Goal: Transaction & Acquisition: Purchase product/service

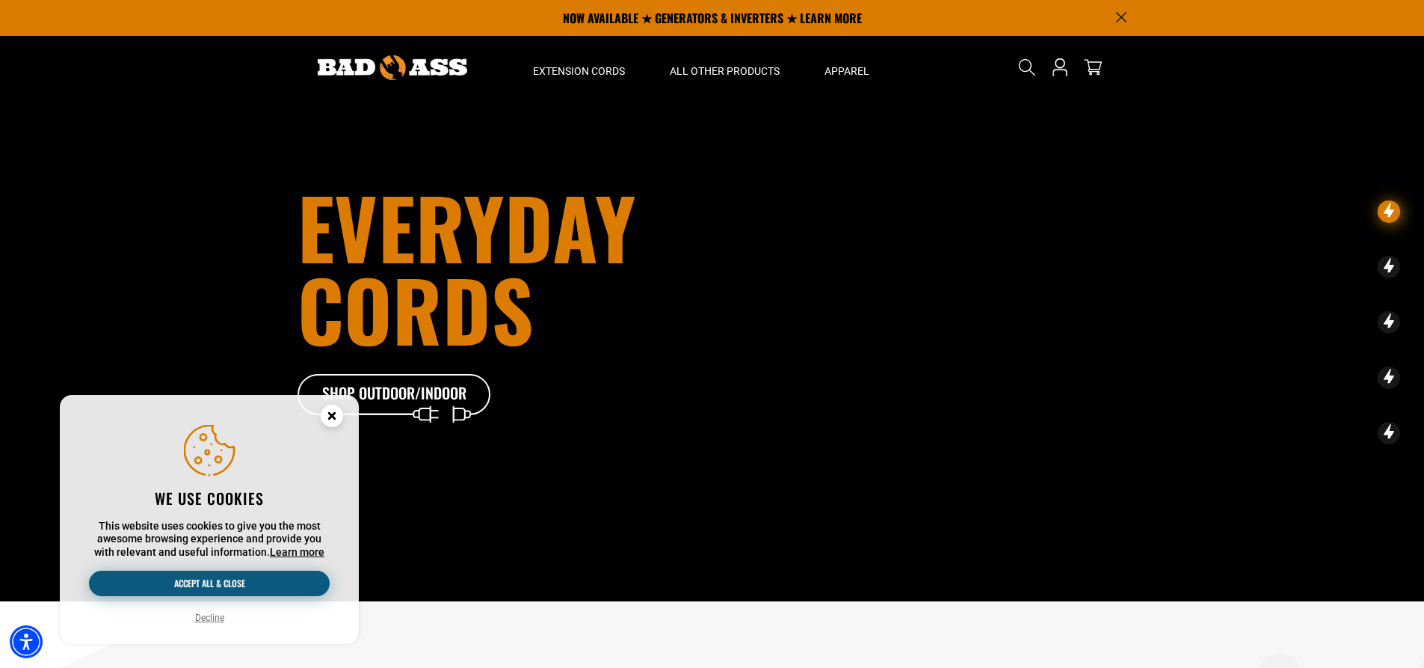
click at [224, 579] on button "Accept all & close" at bounding box center [209, 582] width 241 height 25
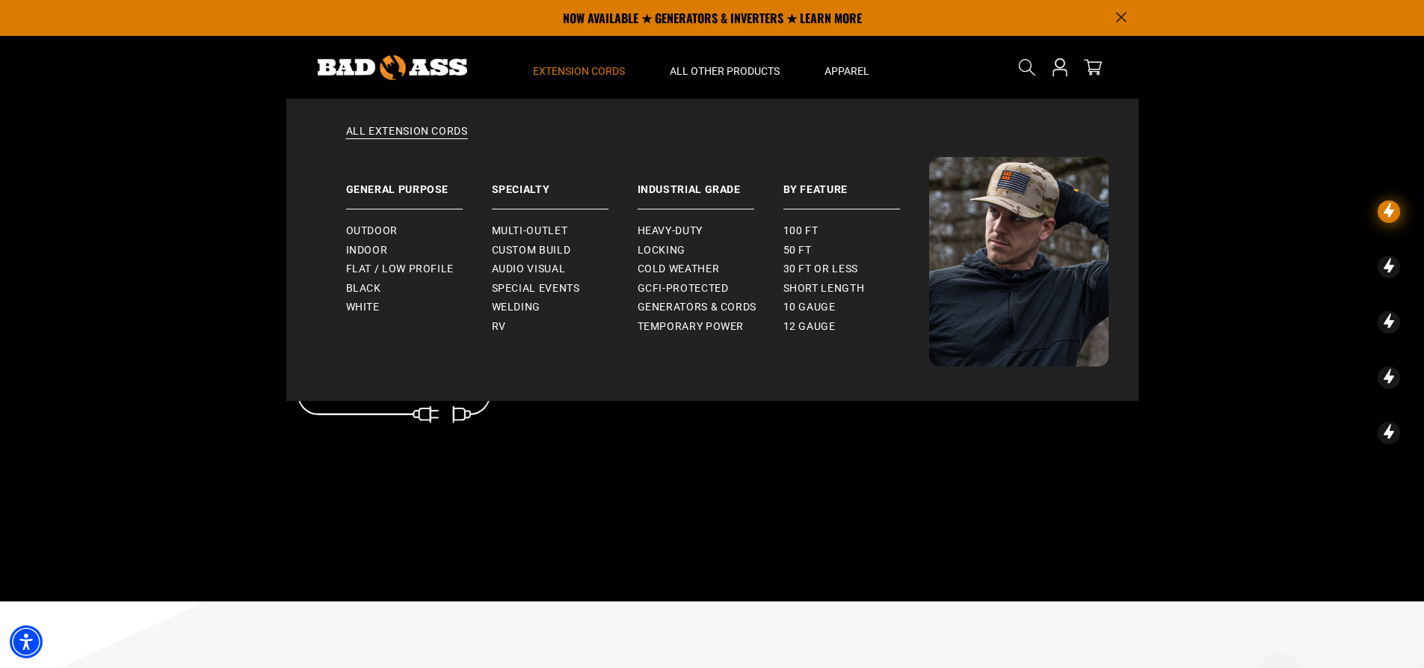
click at [550, 69] on span "Extension Cords" at bounding box center [579, 70] width 92 height 13
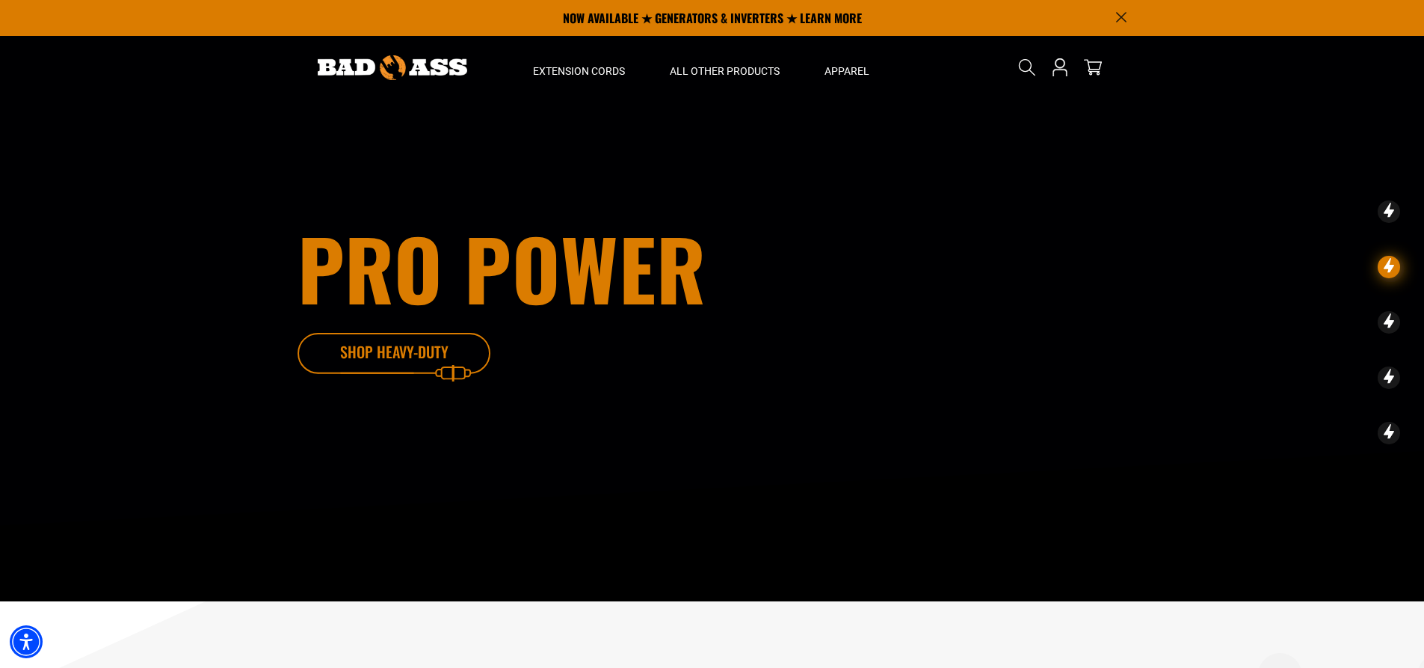
click at [416, 351] on icon at bounding box center [417, 357] width 194 height 49
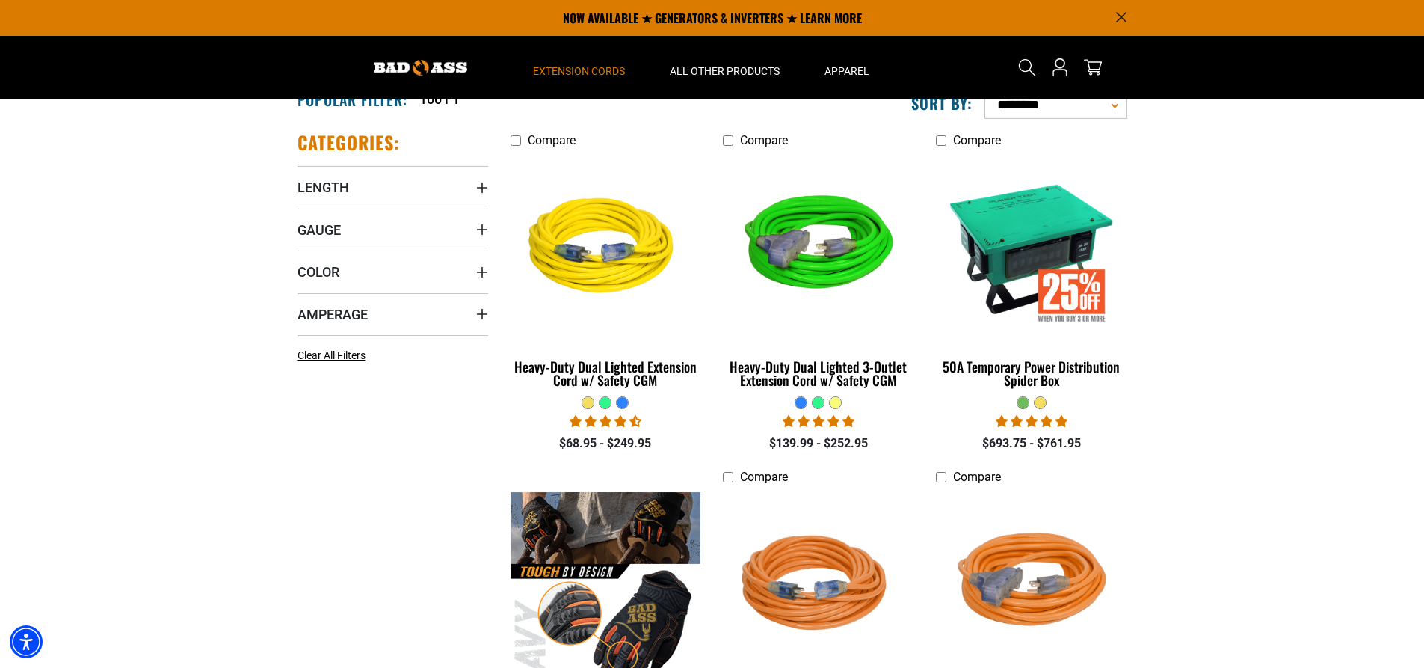
scroll to position [299, 0]
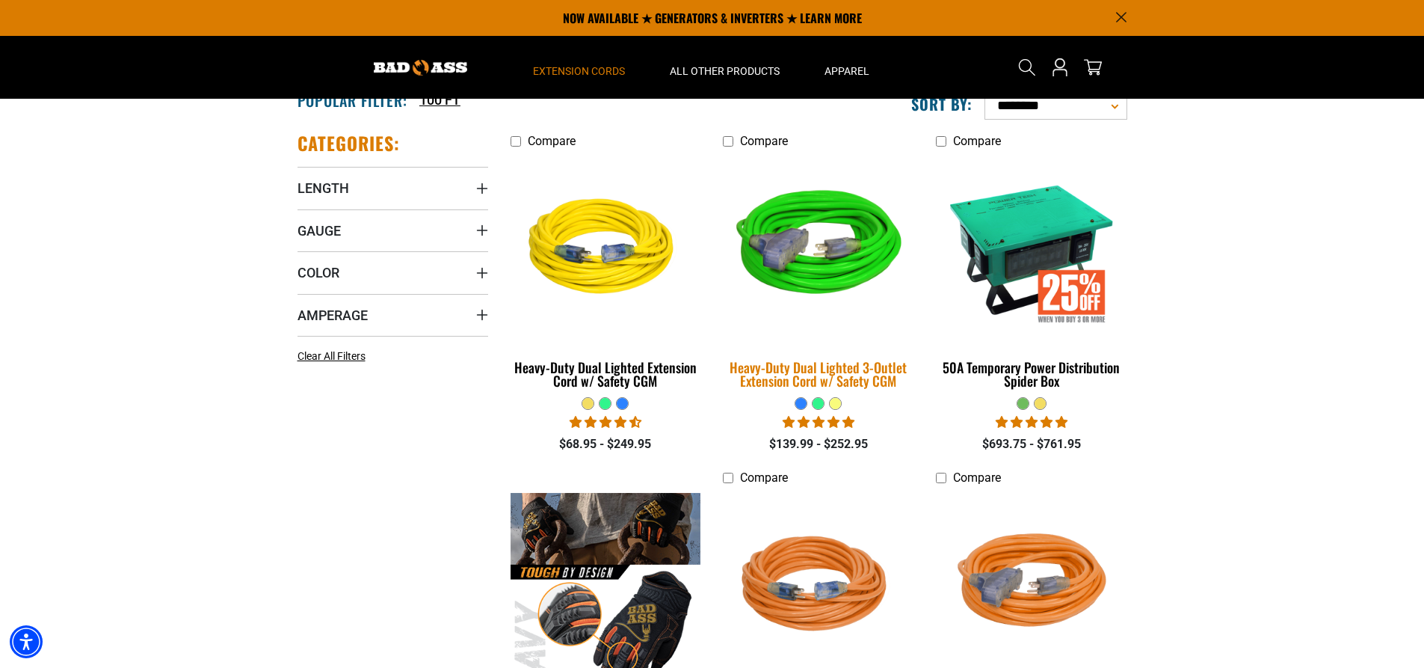
click at [801, 244] on img at bounding box center [818, 248] width 209 height 191
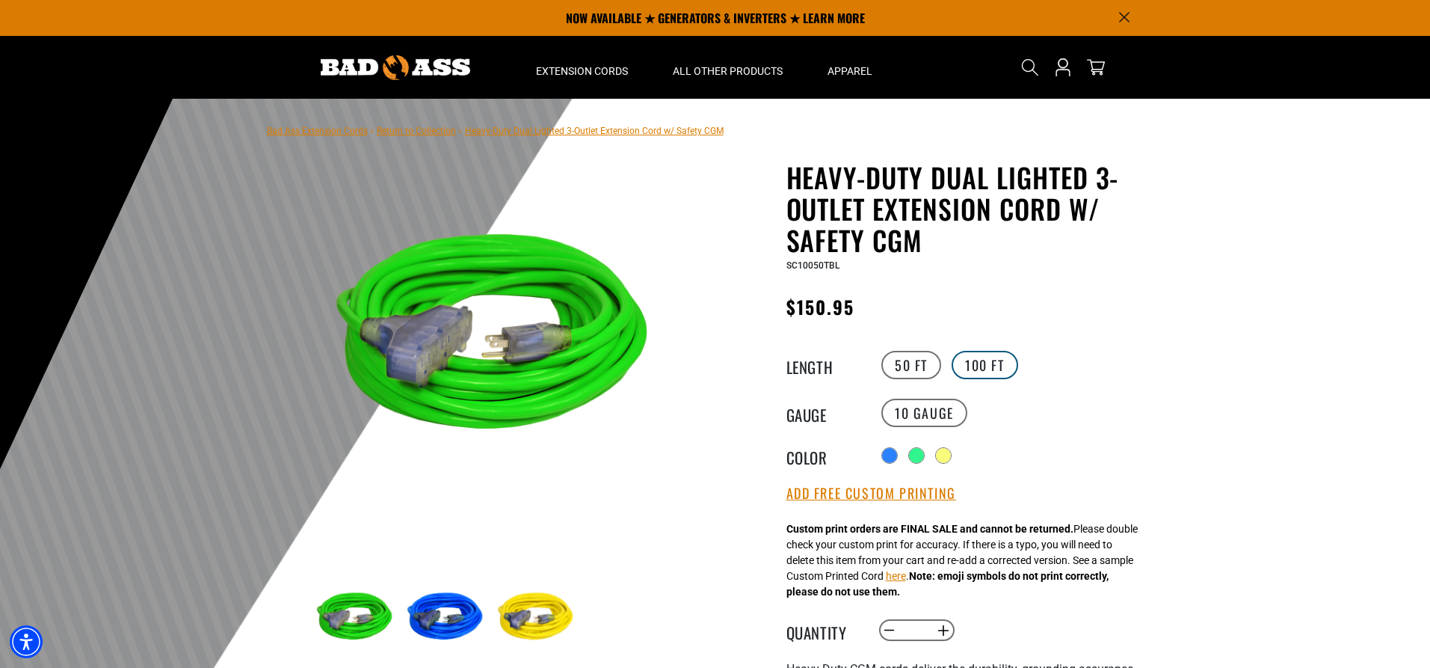
click at [974, 367] on label "100 FT" at bounding box center [985, 365] width 67 height 28
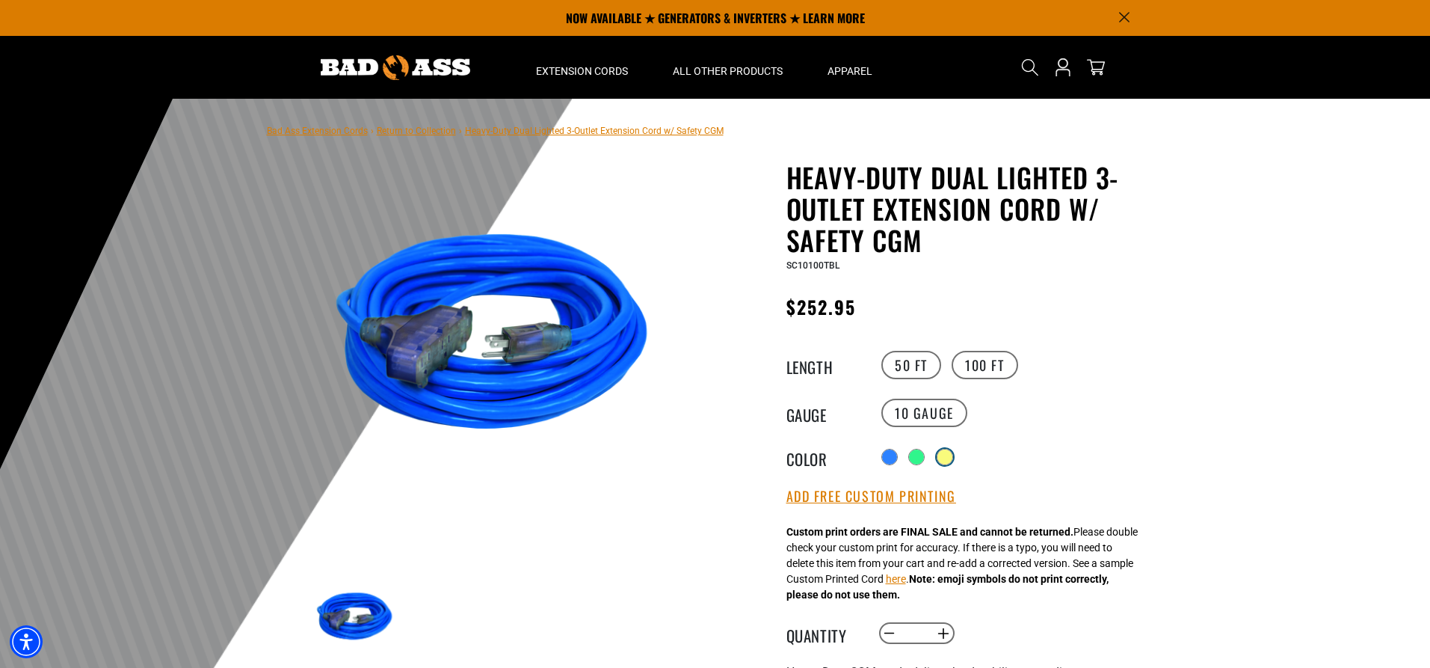
click at [949, 460] on div at bounding box center [944, 456] width 15 height 15
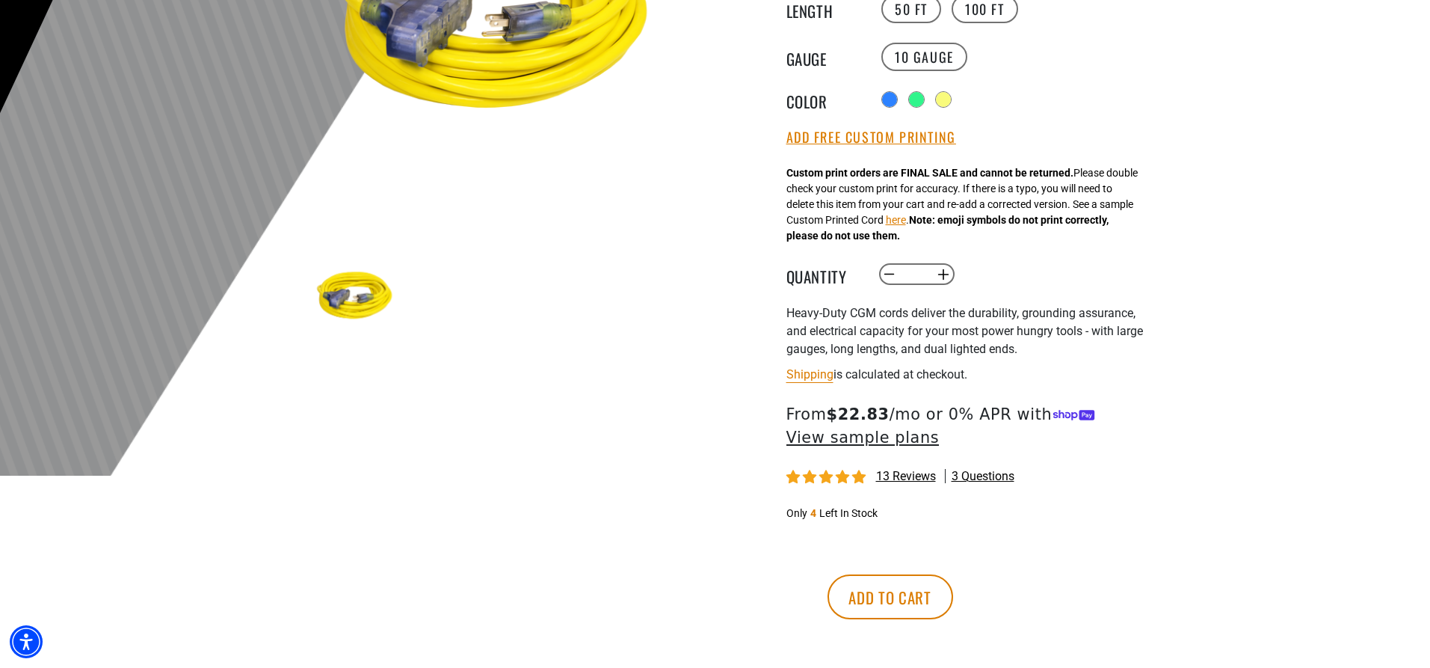
scroll to position [374, 0]
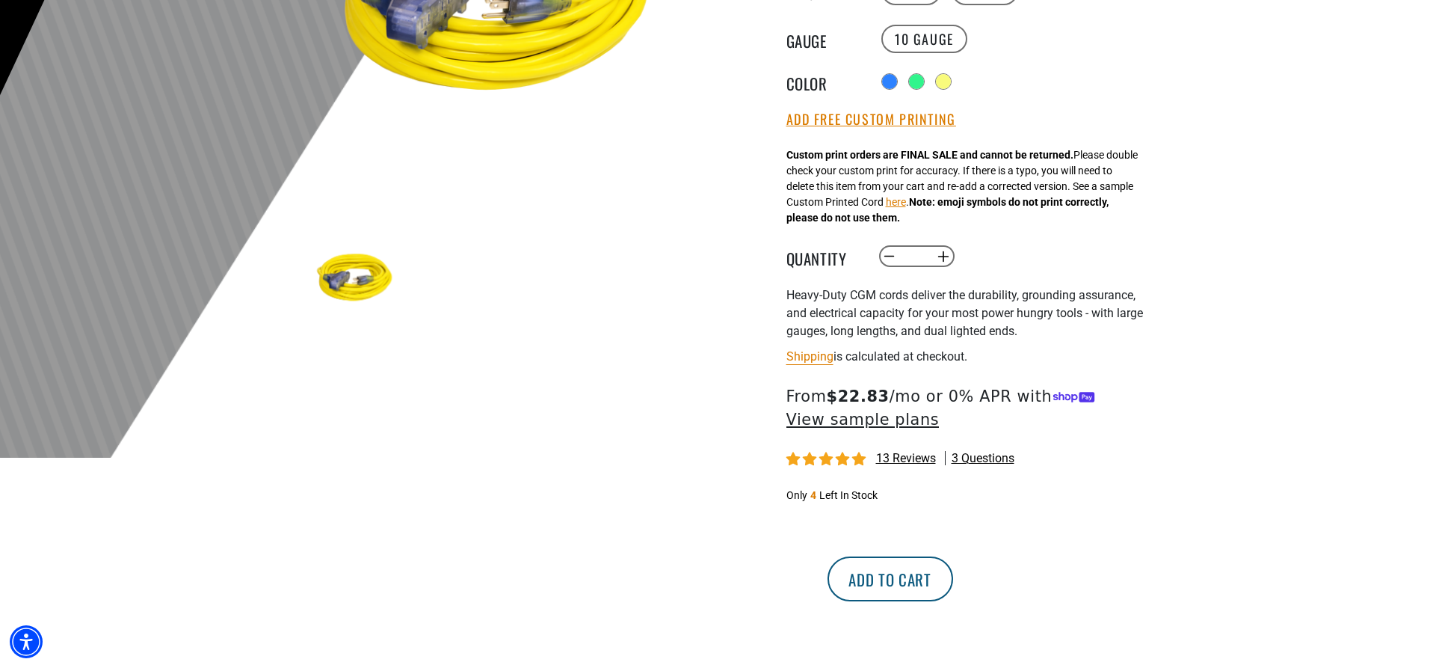
click at [953, 592] on button "Add to cart" at bounding box center [891, 578] width 126 height 45
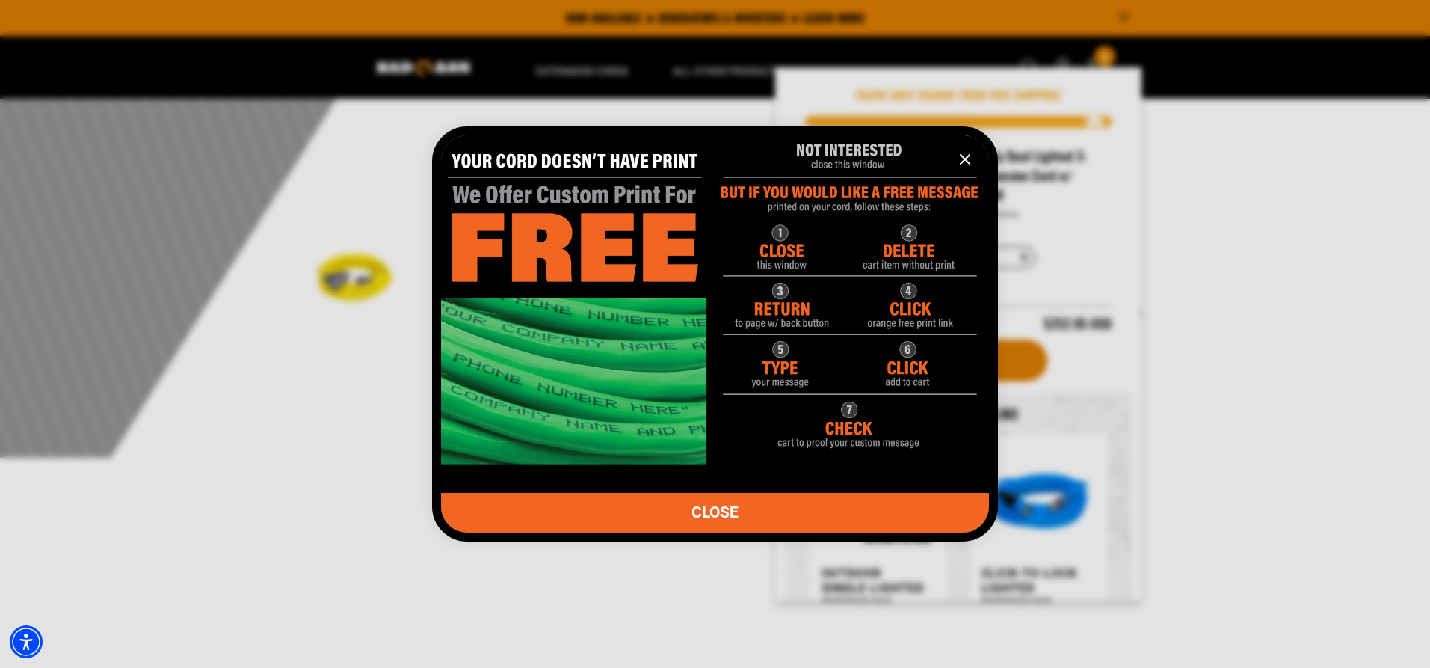
click at [564, 366] on img "information" at bounding box center [715, 293] width 548 height 342
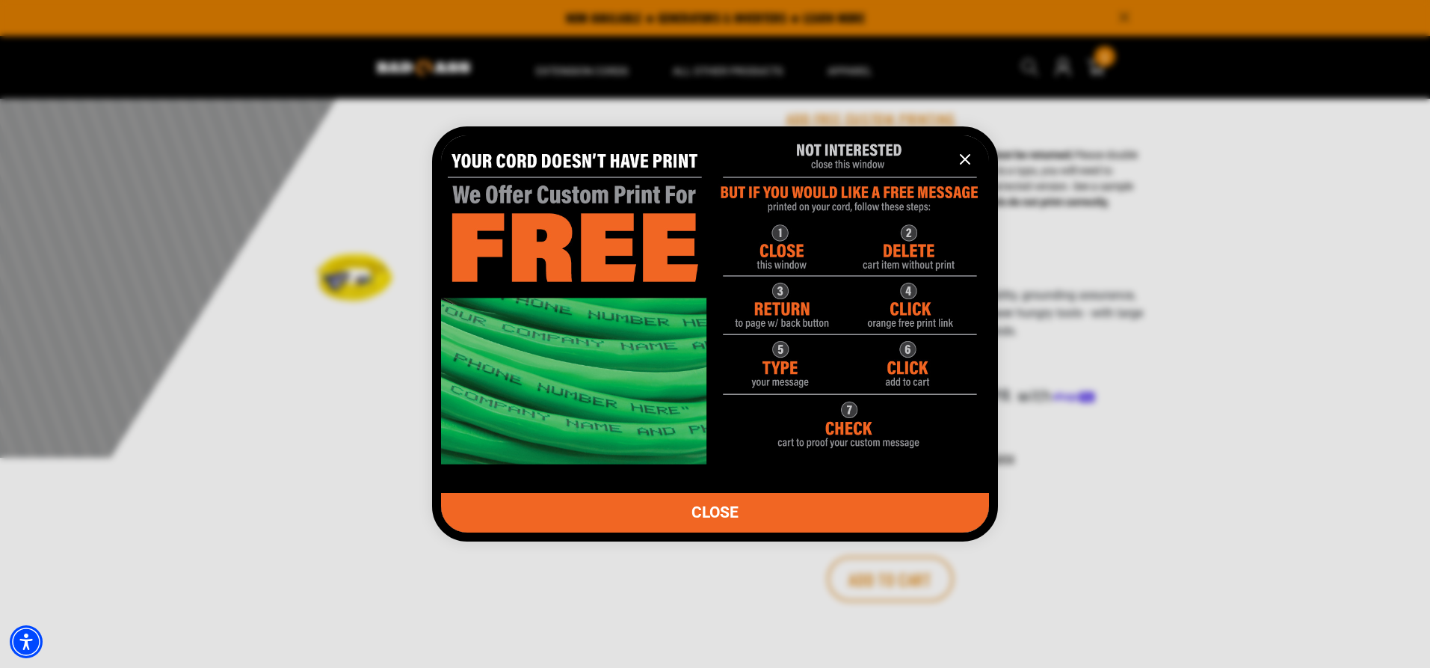
click at [699, 511] on span "CLOSE" at bounding box center [714, 513] width 47 height 16
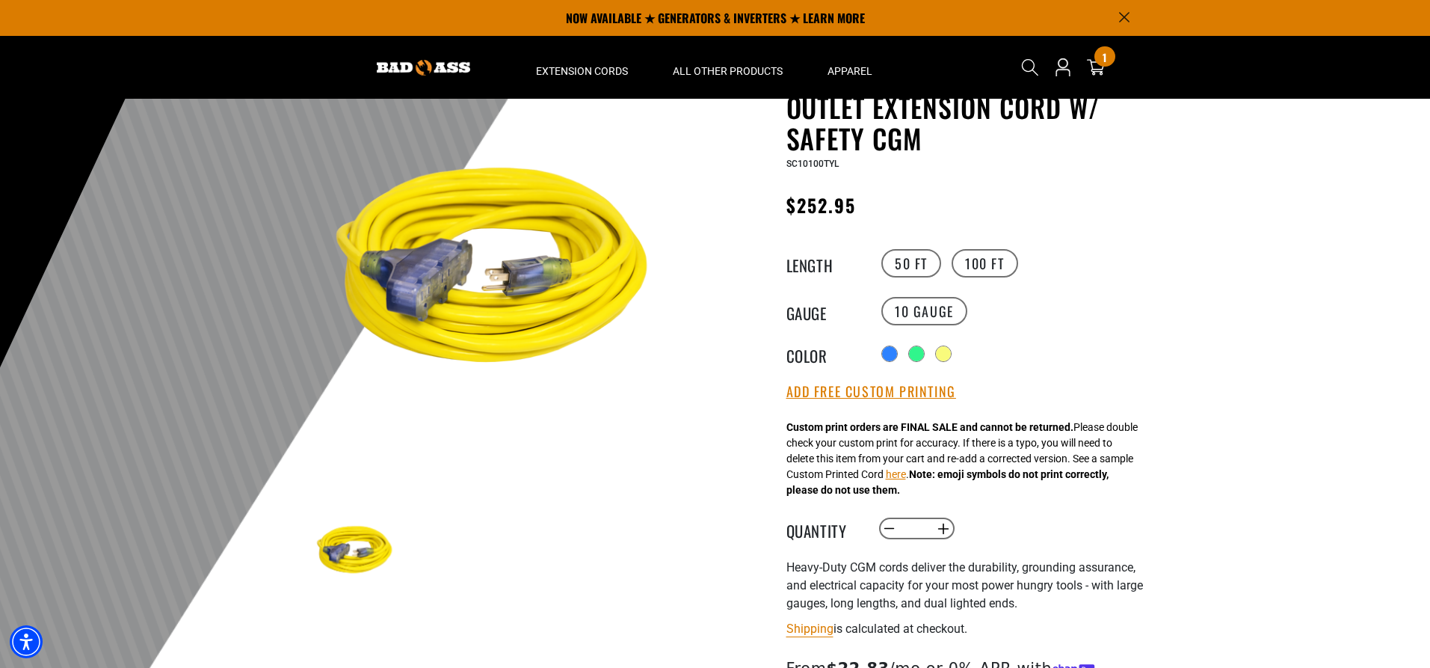
scroll to position [75, 0]
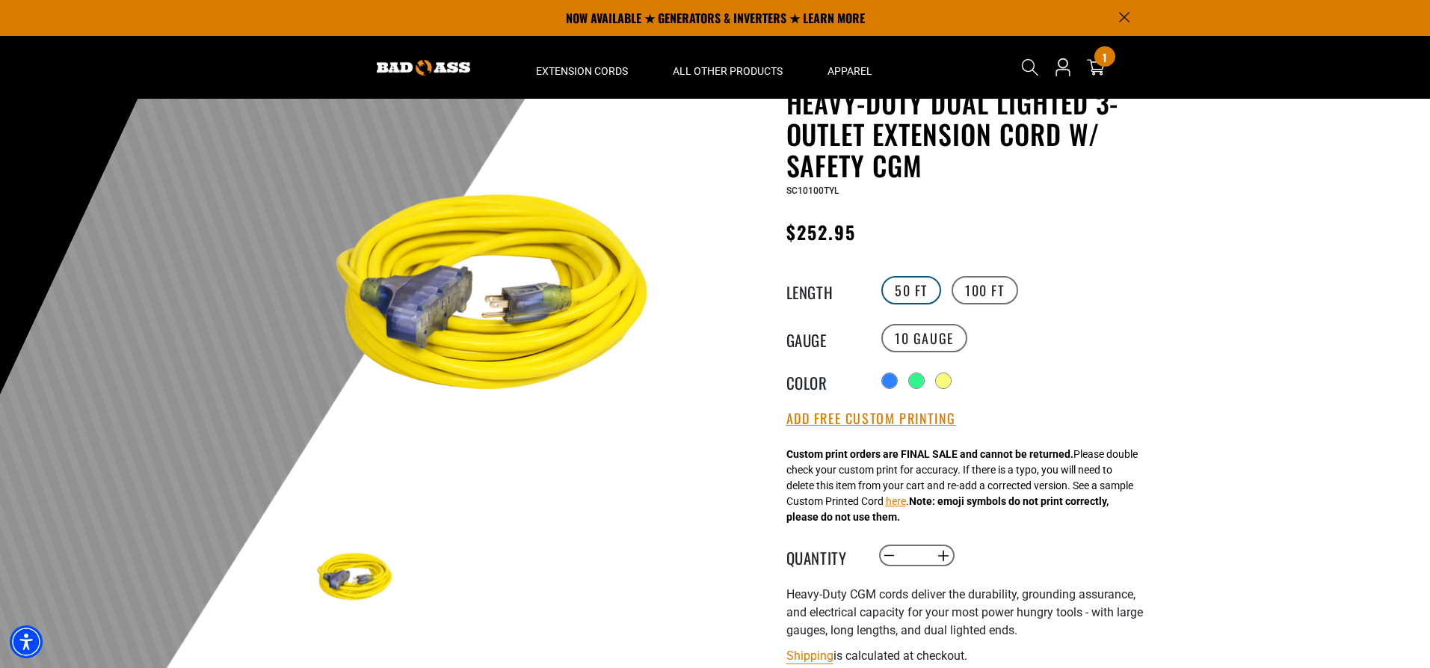
click at [910, 297] on label "50 FT" at bounding box center [911, 290] width 60 height 28
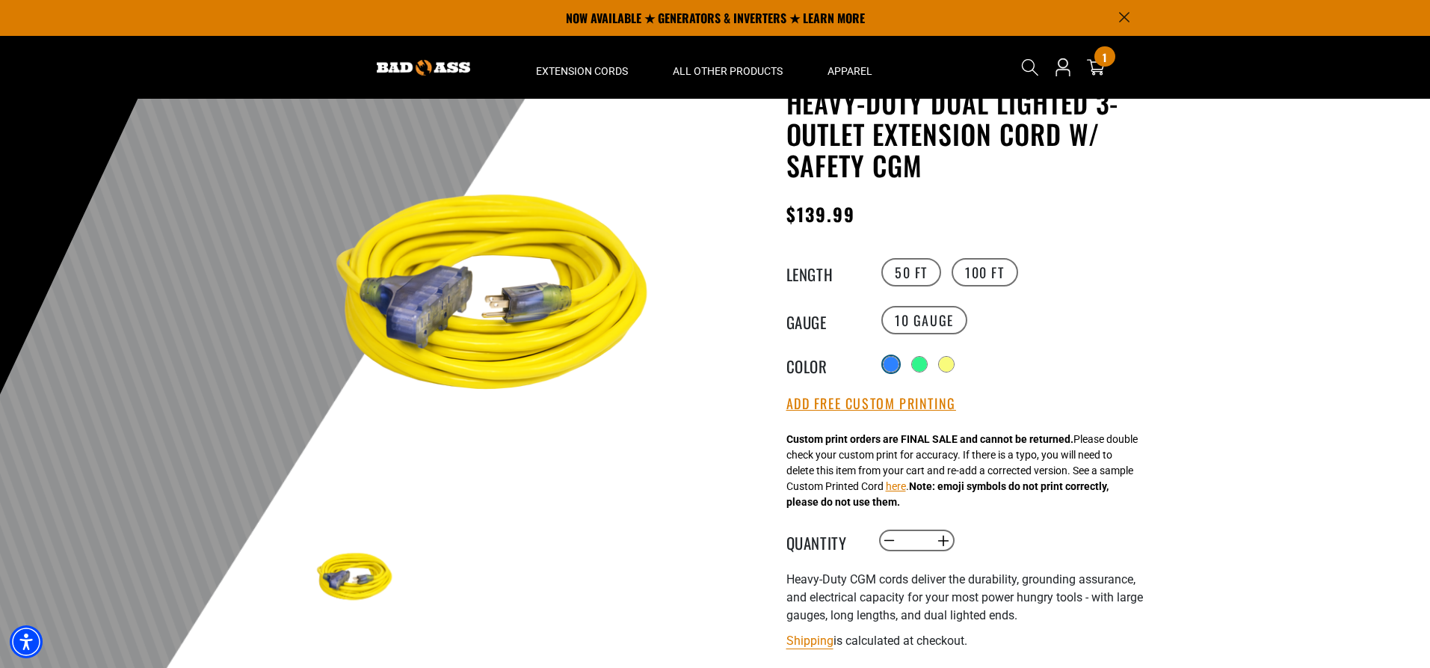
click at [887, 360] on div at bounding box center [891, 364] width 15 height 15
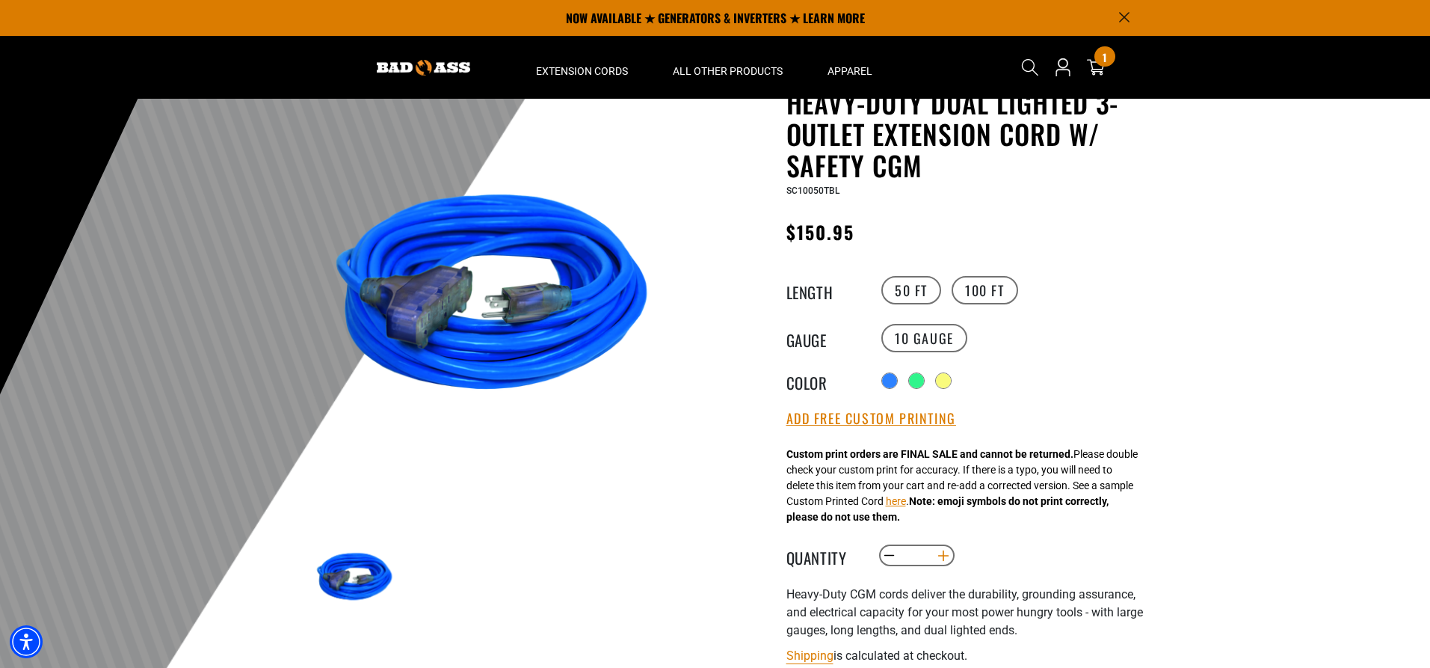
click at [943, 552] on button "Increase quantity for Heavy-Duty Dual Lighted 3-Outlet Extension Cord w/ Safety…" at bounding box center [942, 555] width 23 height 25
type input "*"
click at [881, 422] on button "Add Free Custom Printing" at bounding box center [871, 418] width 170 height 16
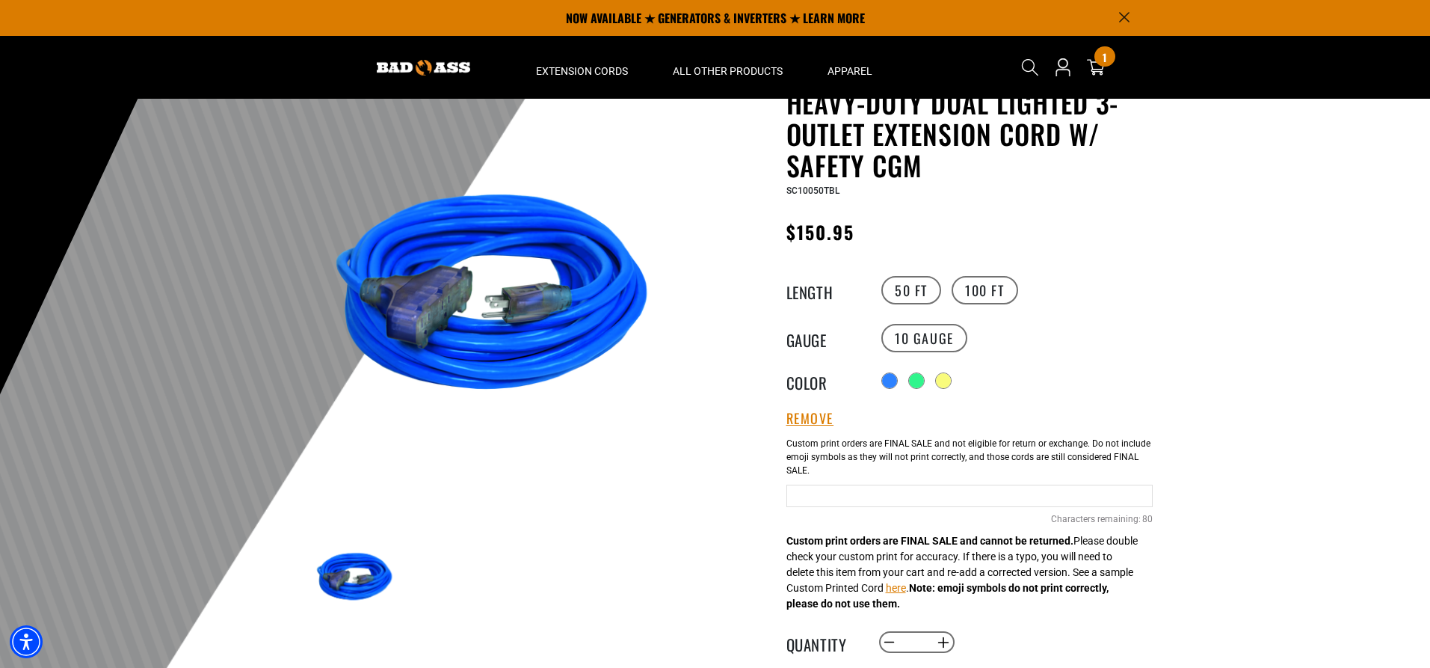
click at [810, 490] on input "text" at bounding box center [969, 495] width 366 height 22
type input "**********"
click at [920, 378] on div at bounding box center [918, 382] width 15 height 15
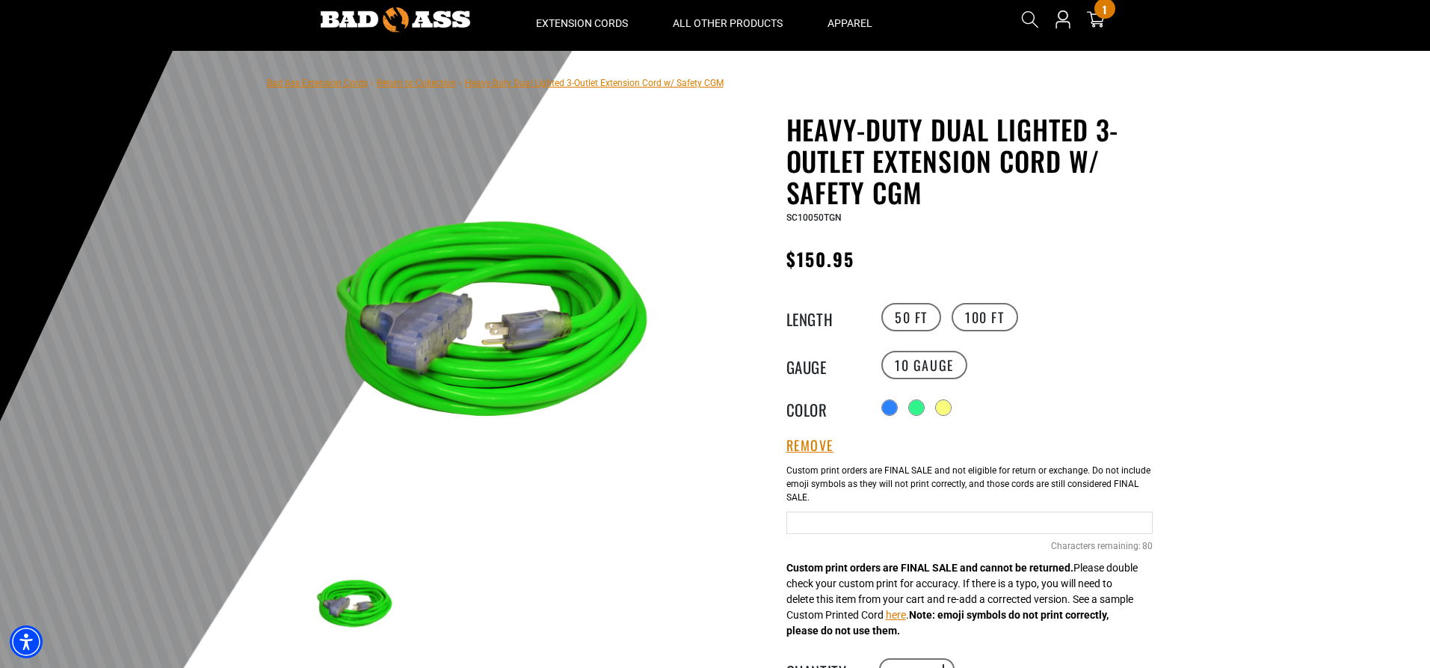
scroll to position [75, 0]
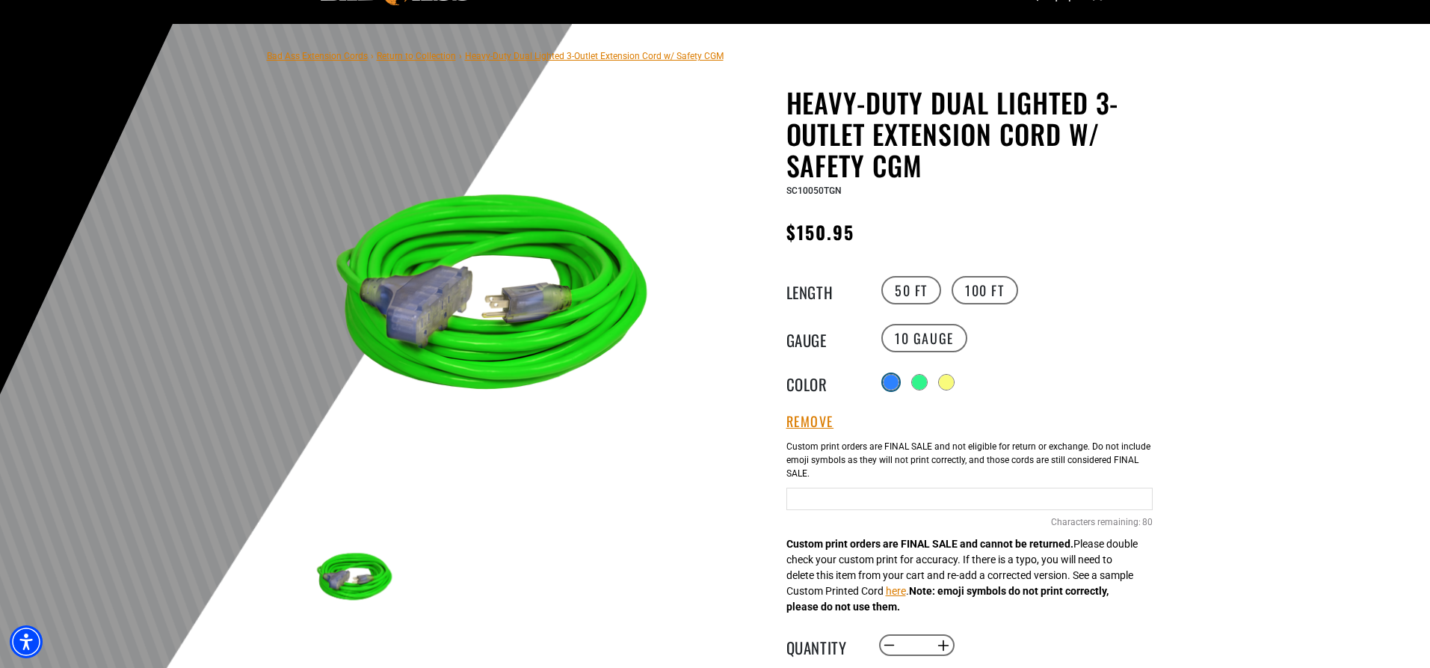
click at [893, 383] on div at bounding box center [891, 382] width 15 height 15
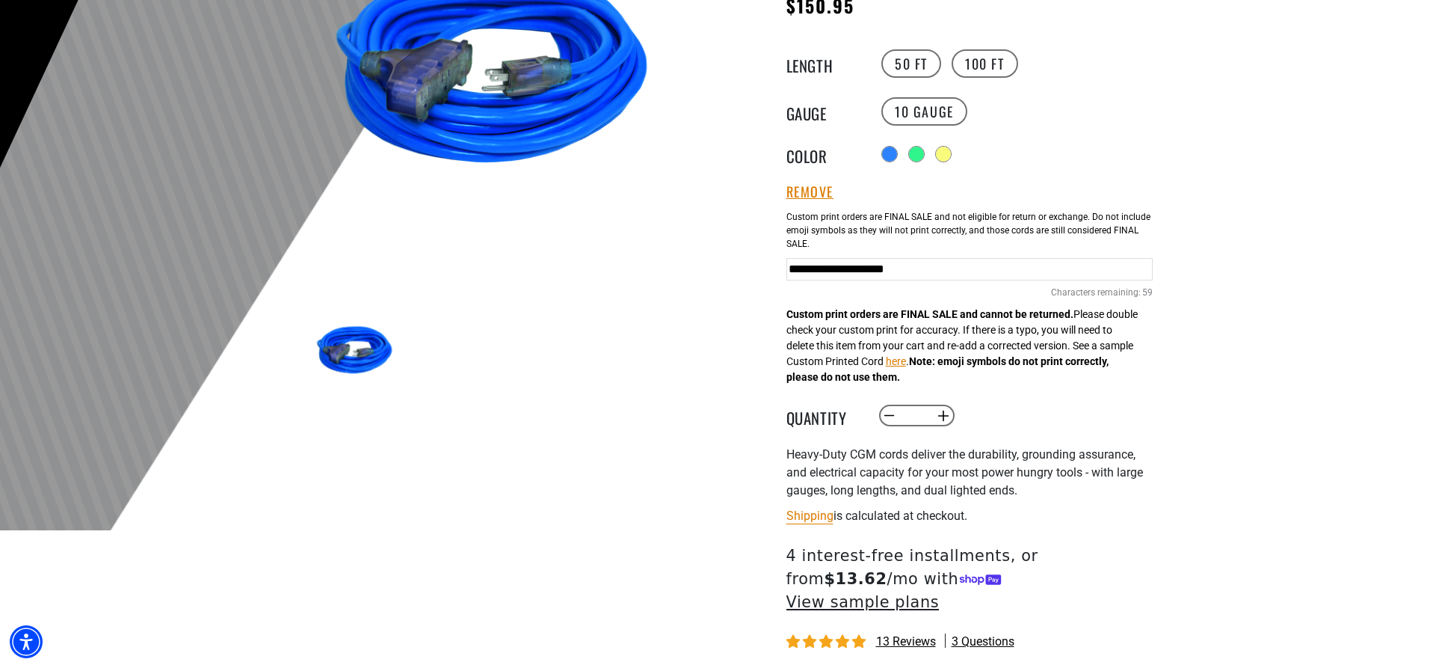
scroll to position [374, 0]
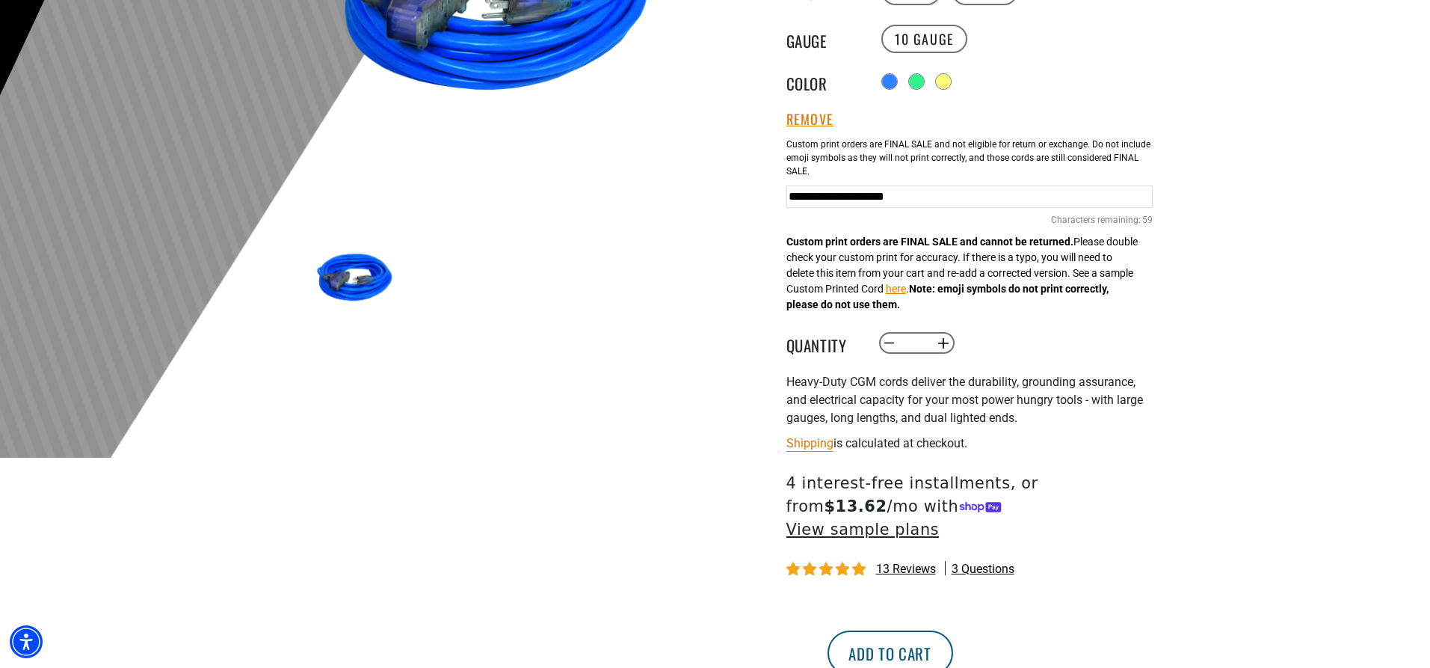
click at [953, 634] on button "Add to cart" at bounding box center [891, 652] width 126 height 45
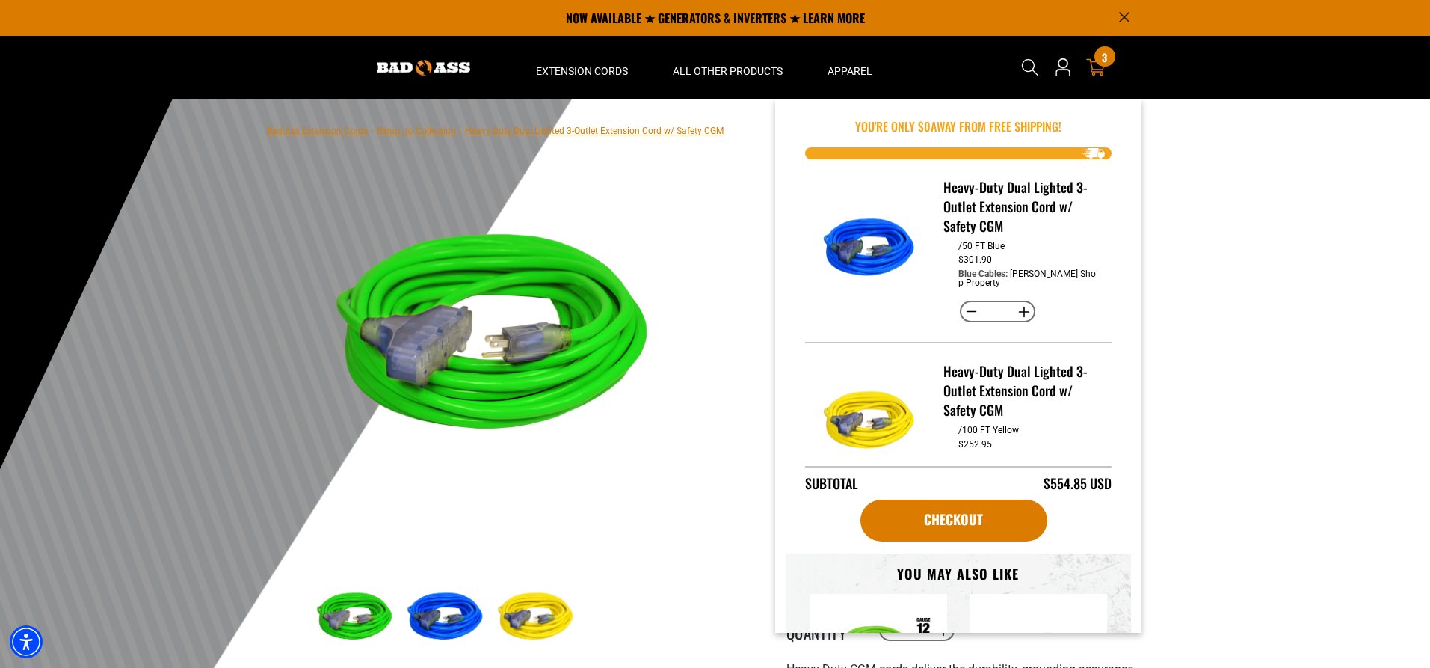
click at [1098, 67] on icon at bounding box center [1095, 67] width 19 height 19
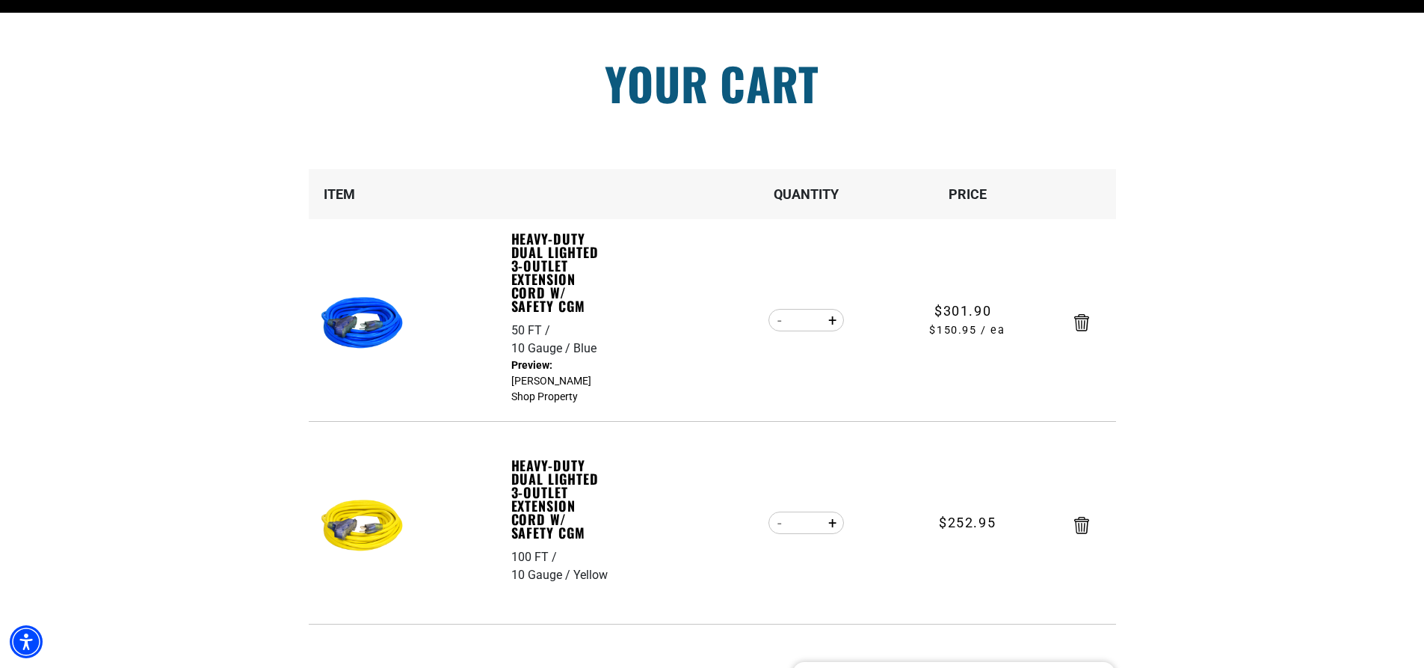
scroll to position [224, 0]
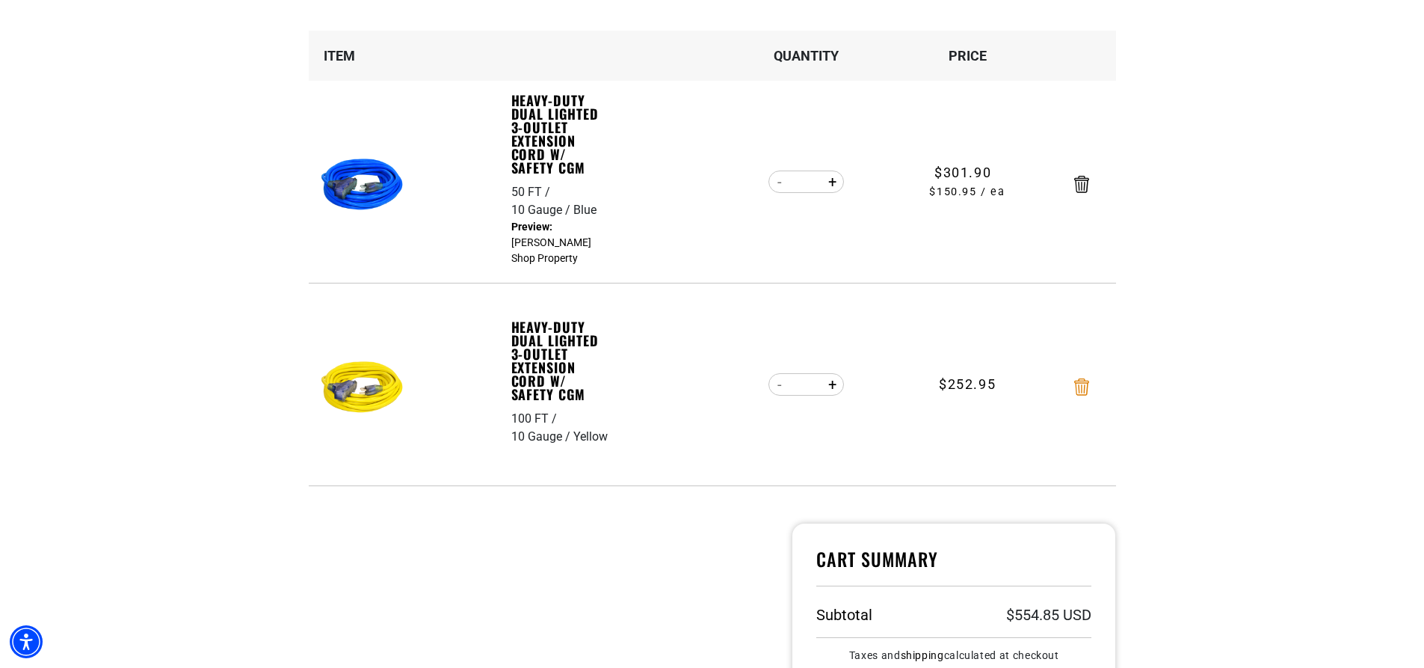
click at [1083, 384] on icon "Remove Heavy-Duty Dual Lighted 3-Outlet Extension Cord w/ Safety CGM - 100 FT /…" at bounding box center [1081, 386] width 15 height 17
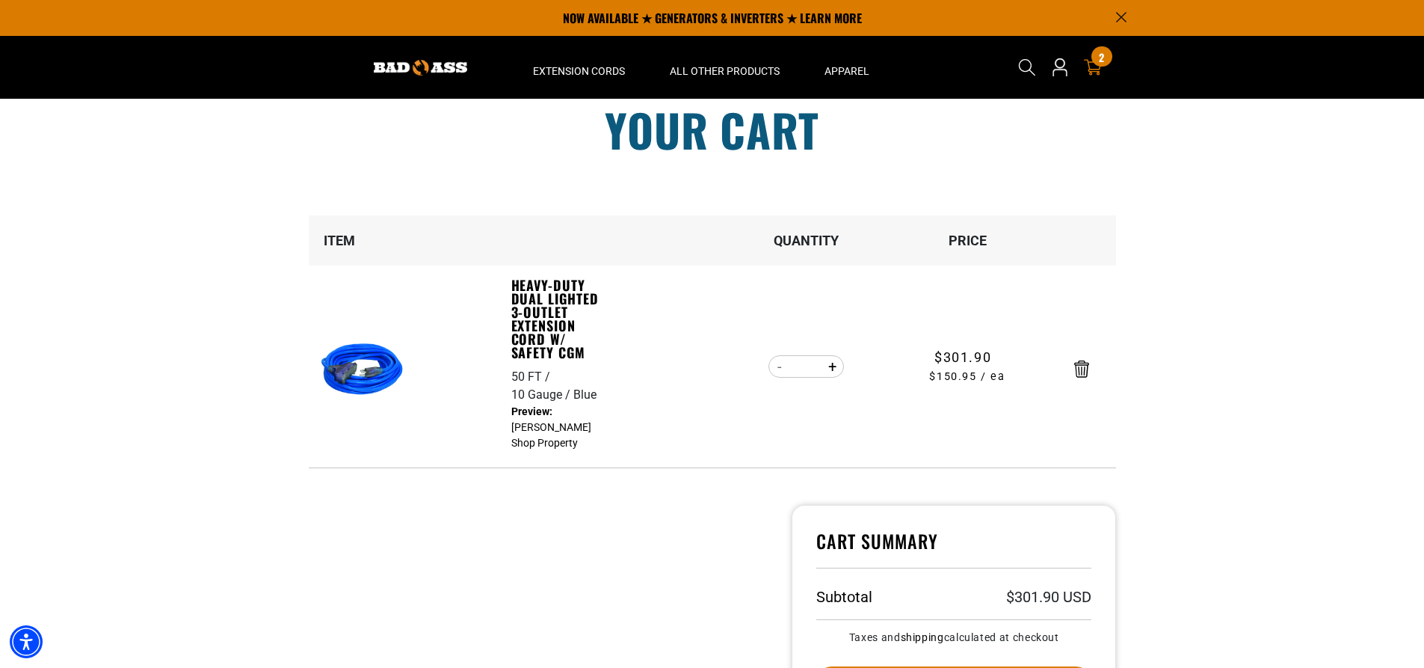
scroll to position [0, 0]
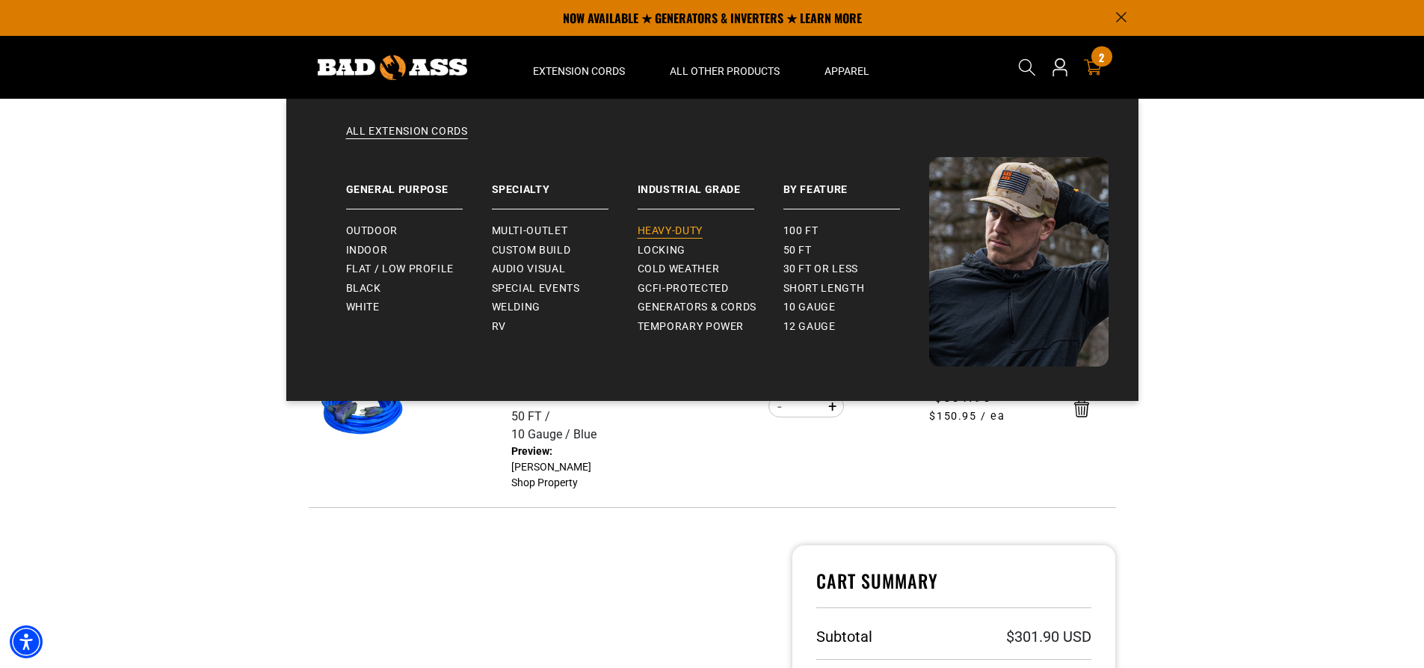
click at [668, 226] on span "Heavy-Duty" at bounding box center [670, 230] width 65 height 13
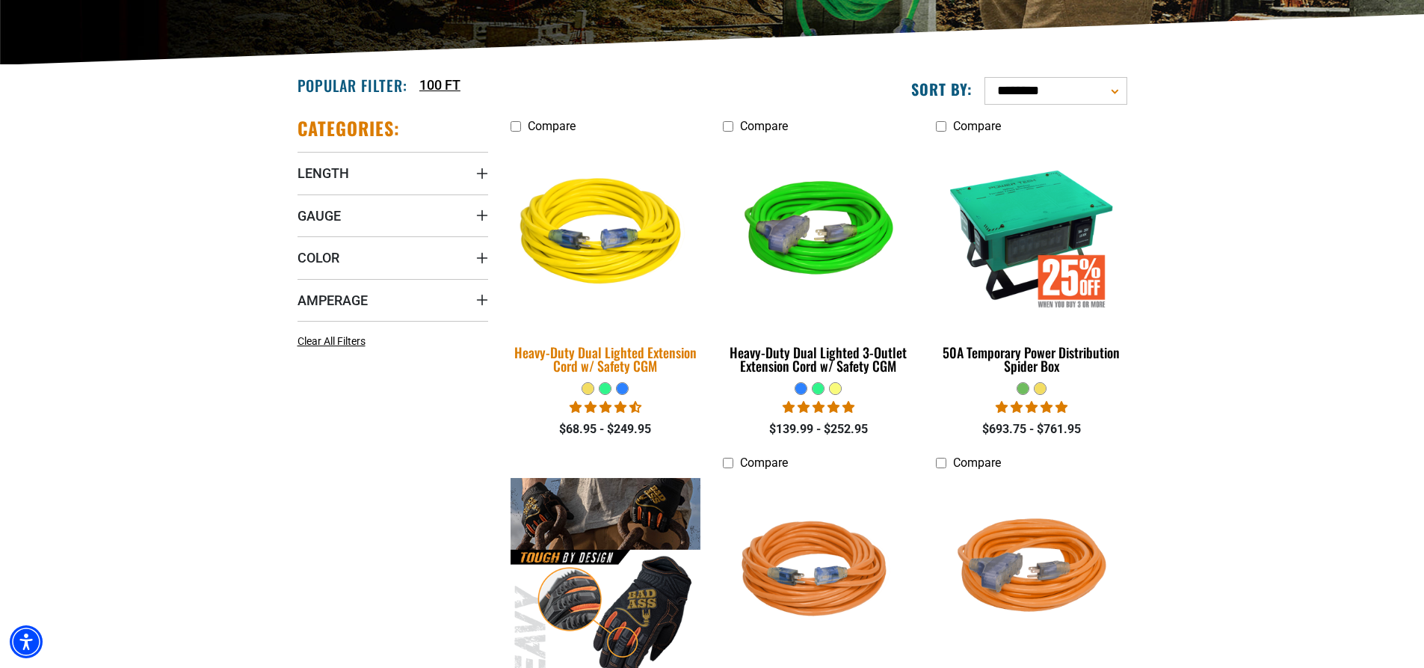
scroll to position [374, 0]
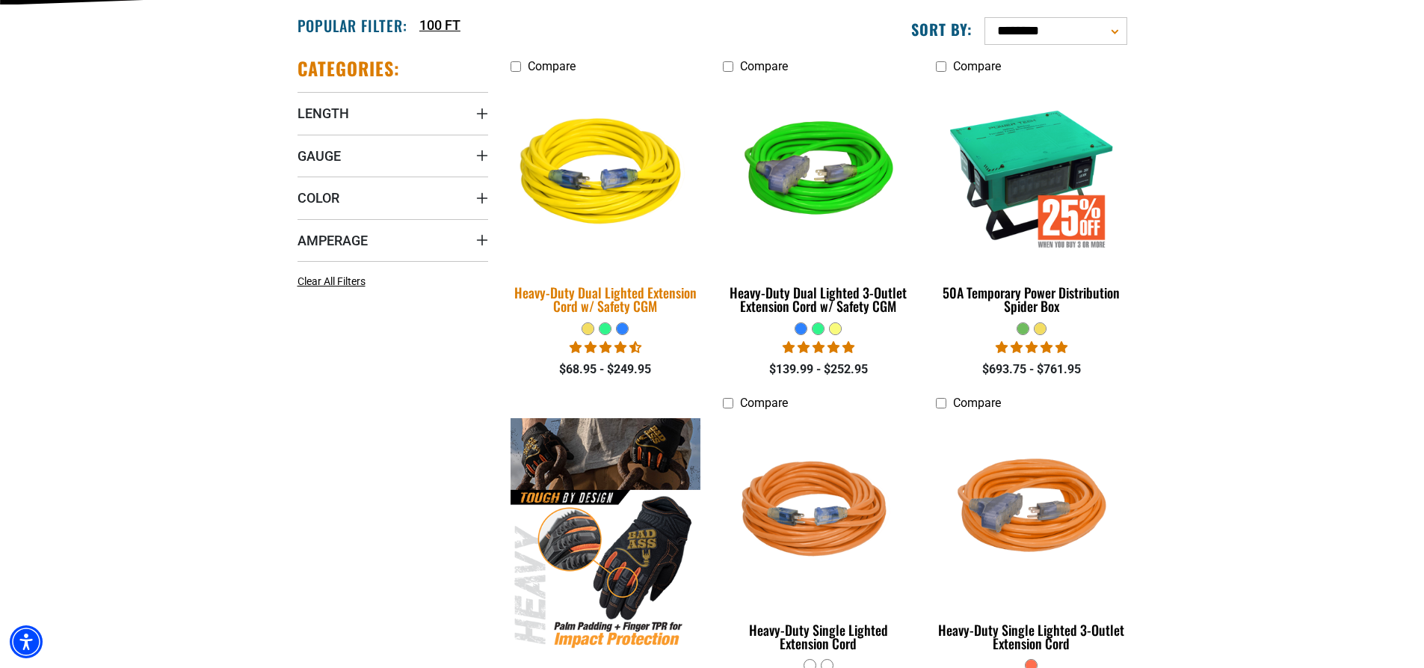
click at [598, 186] on img at bounding box center [605, 173] width 209 height 191
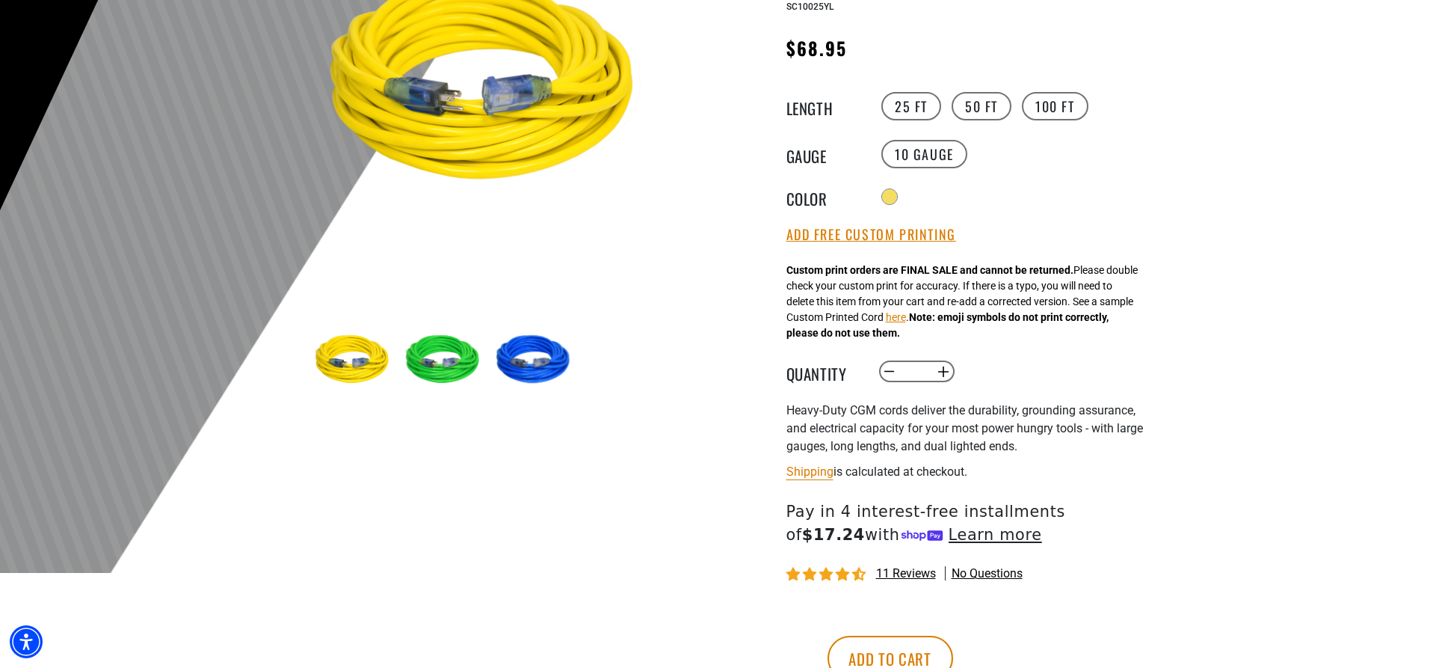
scroll to position [224, 0]
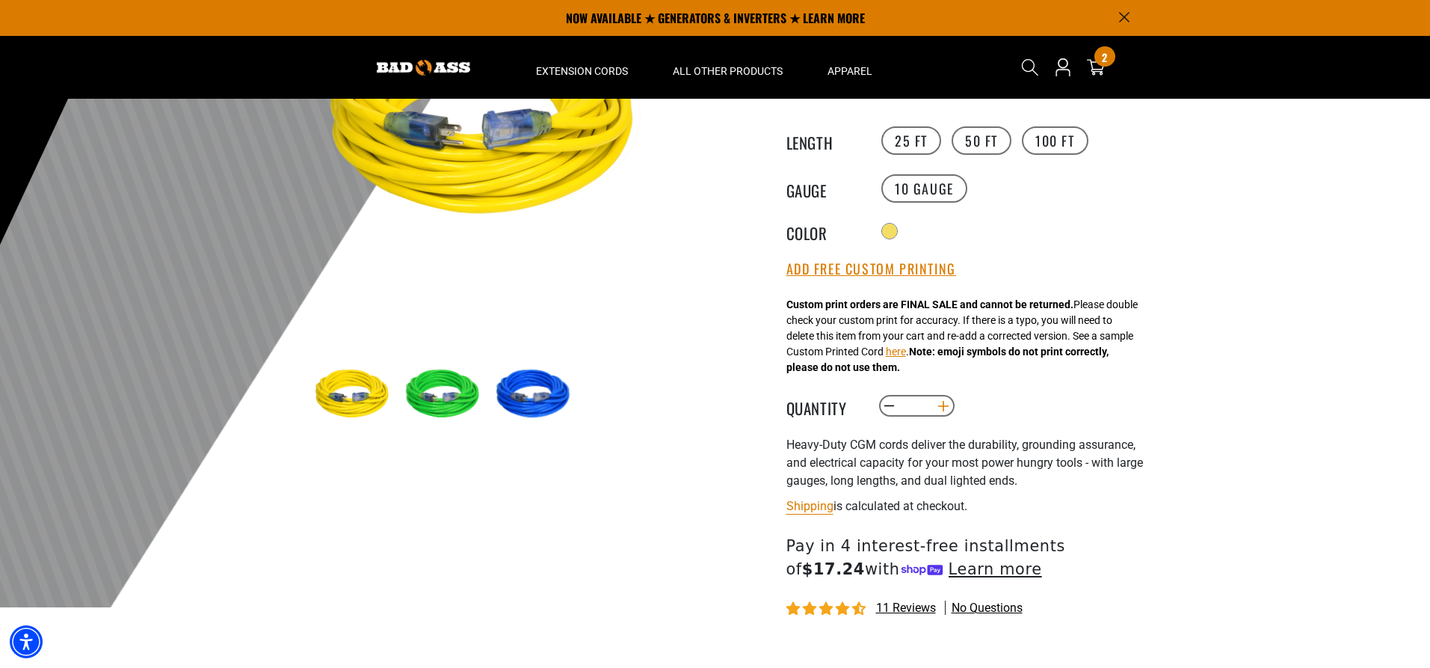
click at [944, 406] on button "Increase quantity for Heavy-Duty Dual Lighted Extension Cord w/ Safety CGM" at bounding box center [942, 405] width 23 height 25
type input "*"
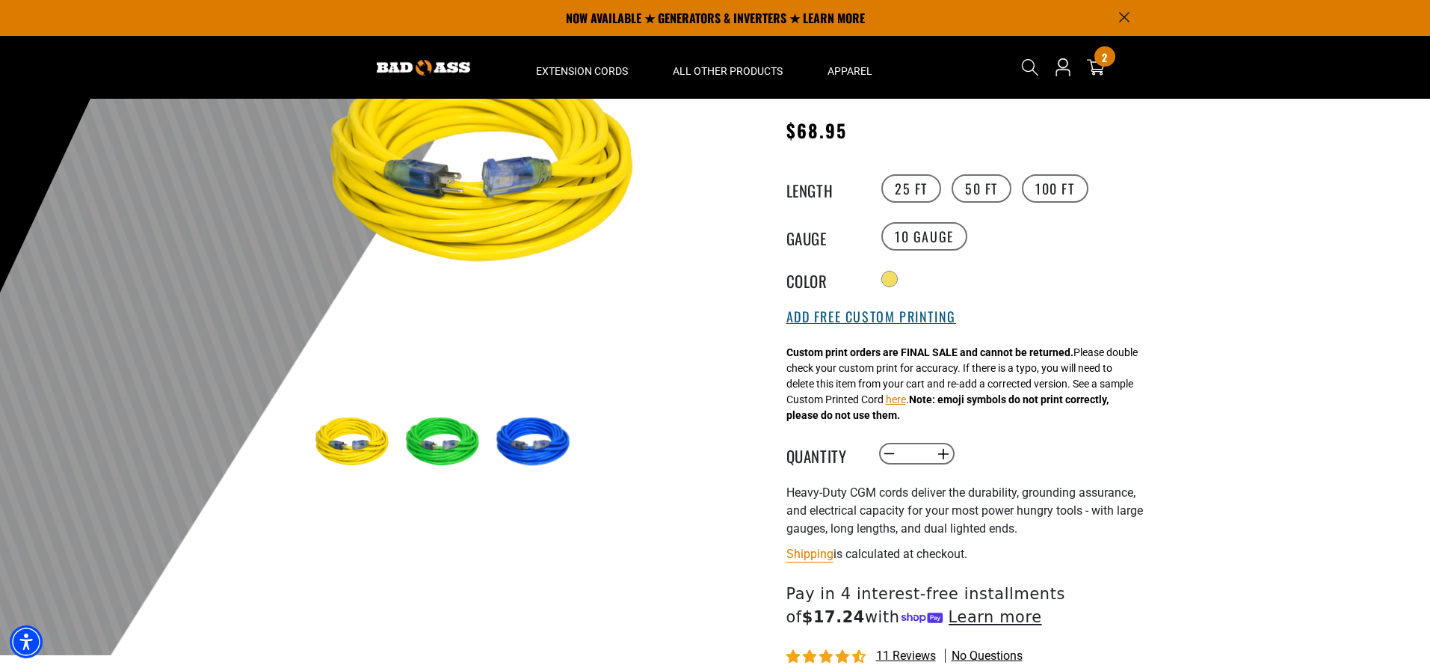
scroll to position [150, 0]
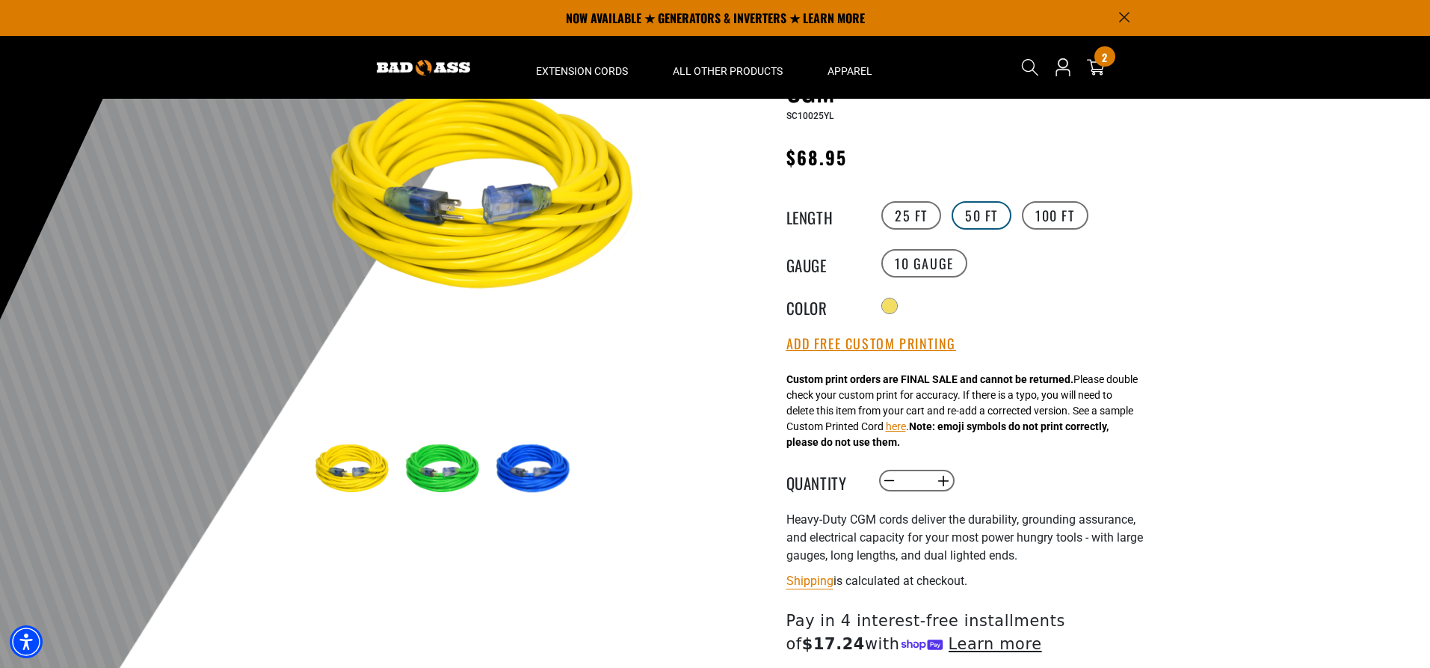
click at [973, 215] on label "50 FT" at bounding box center [982, 215] width 60 height 28
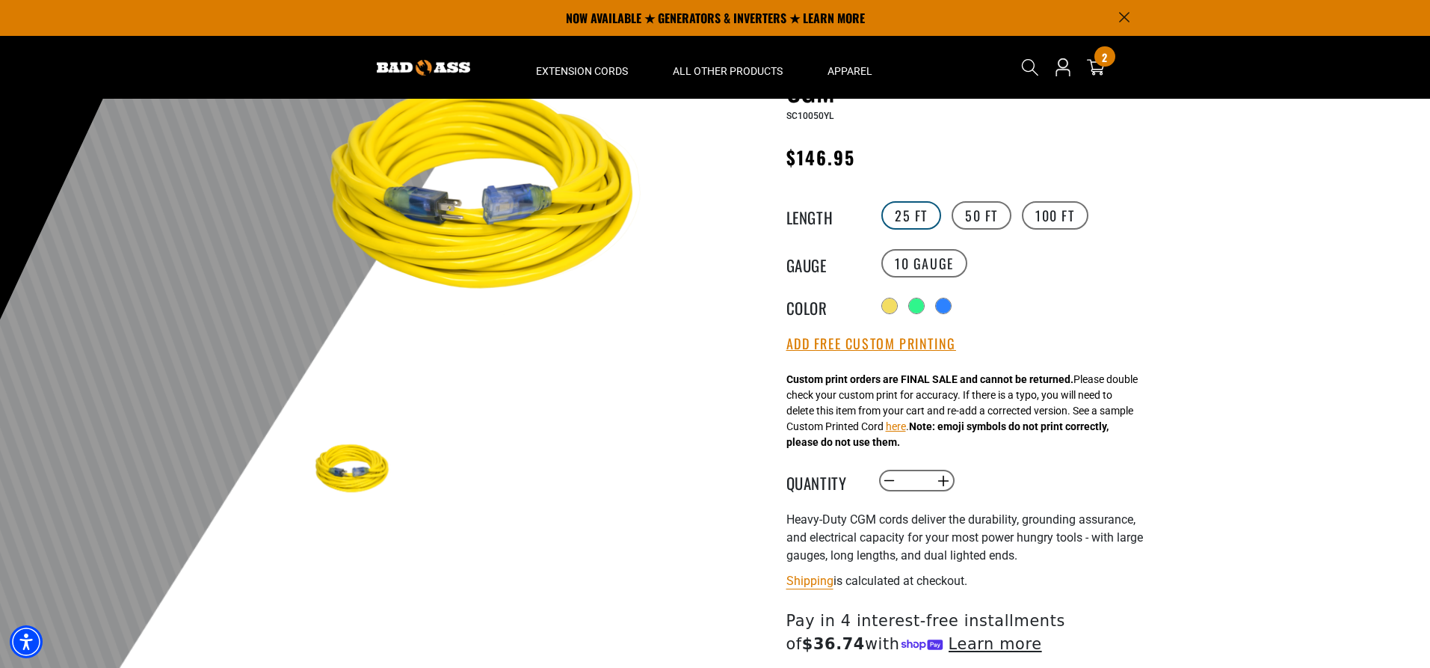
click at [919, 212] on label "25 FT" at bounding box center [911, 215] width 60 height 28
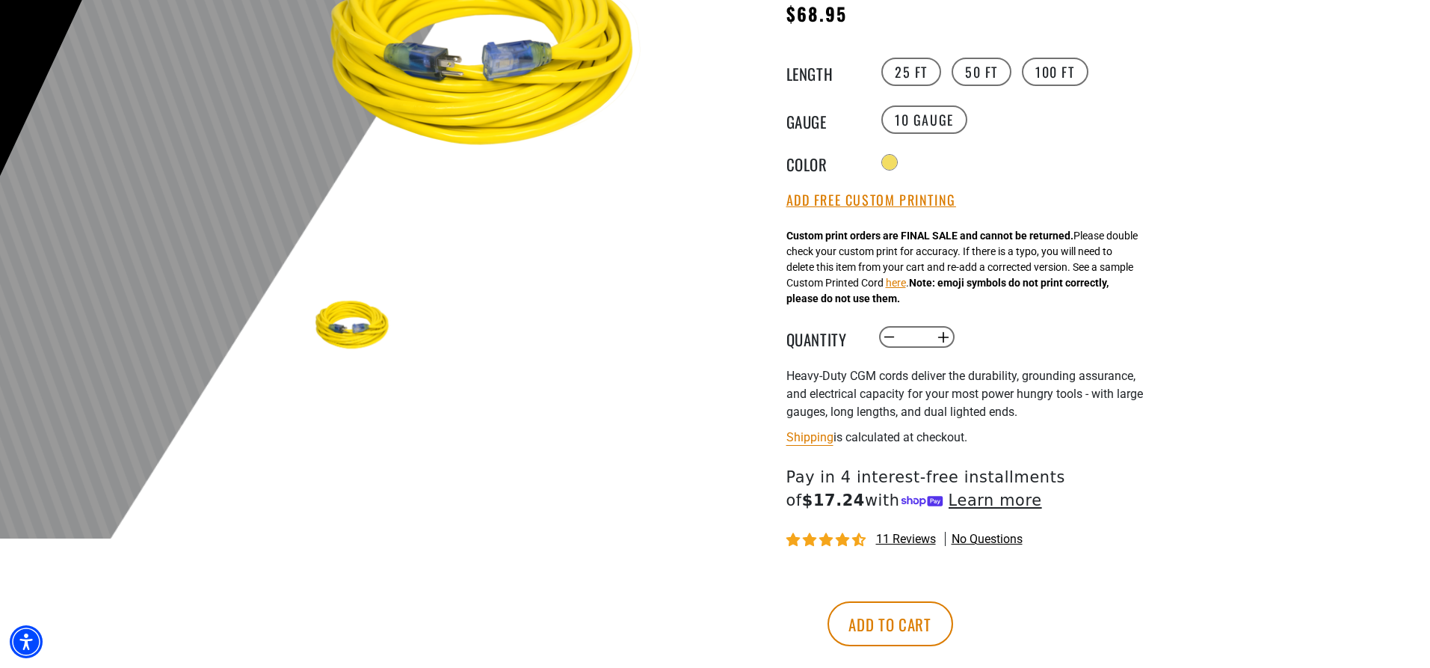
scroll to position [299, 0]
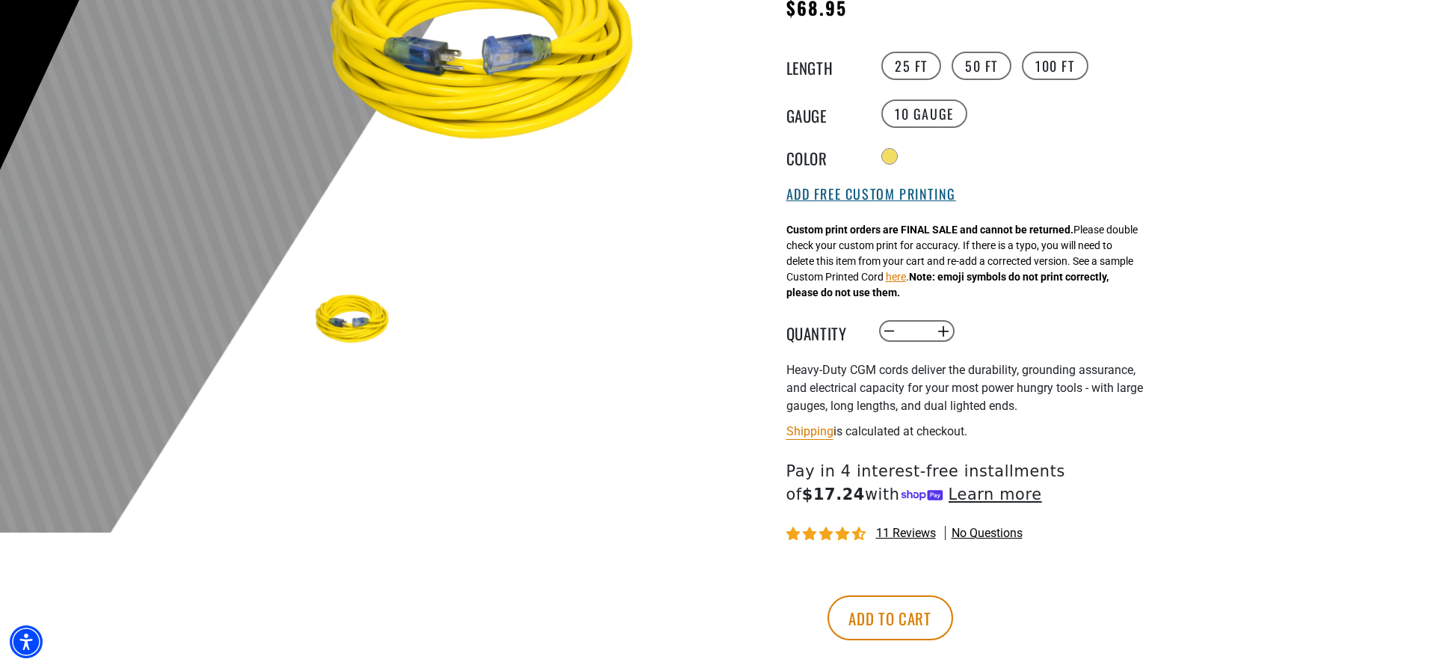
click at [836, 195] on button "Add Free Custom Printing" at bounding box center [871, 194] width 170 height 16
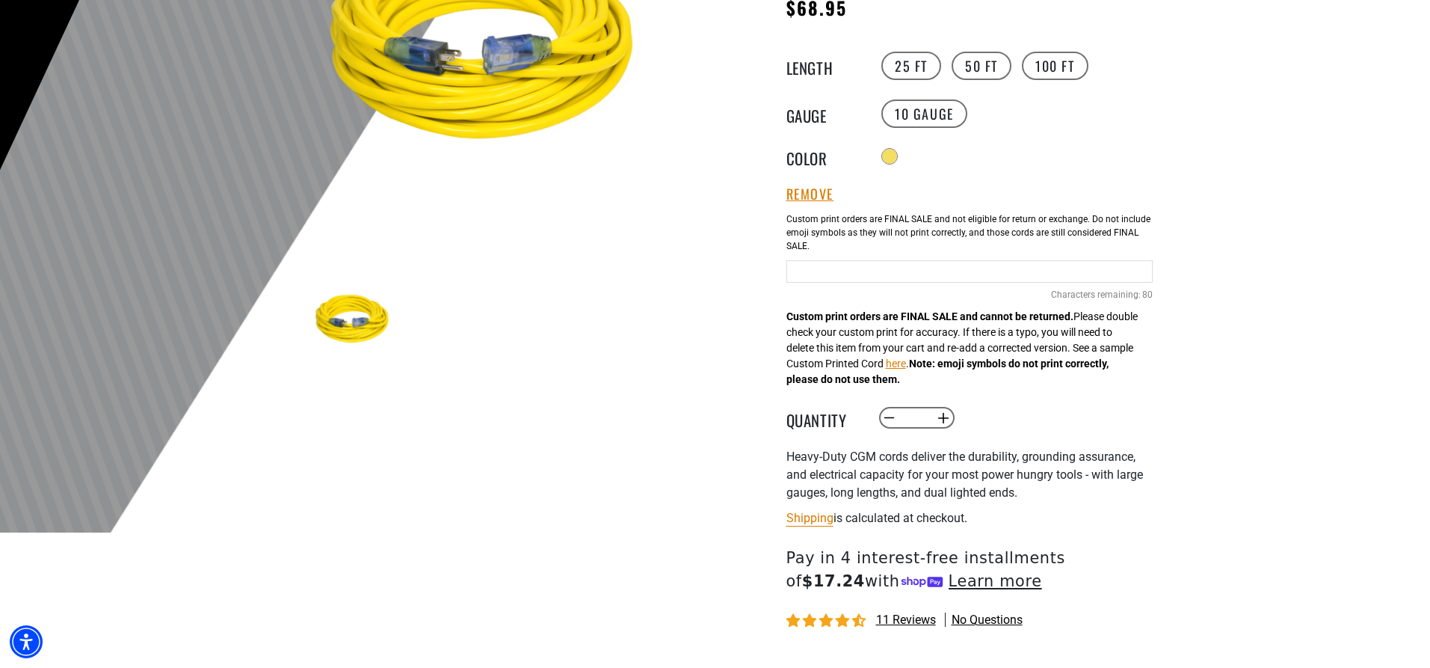
click at [835, 272] on input "Yellow Cables" at bounding box center [969, 271] width 366 height 22
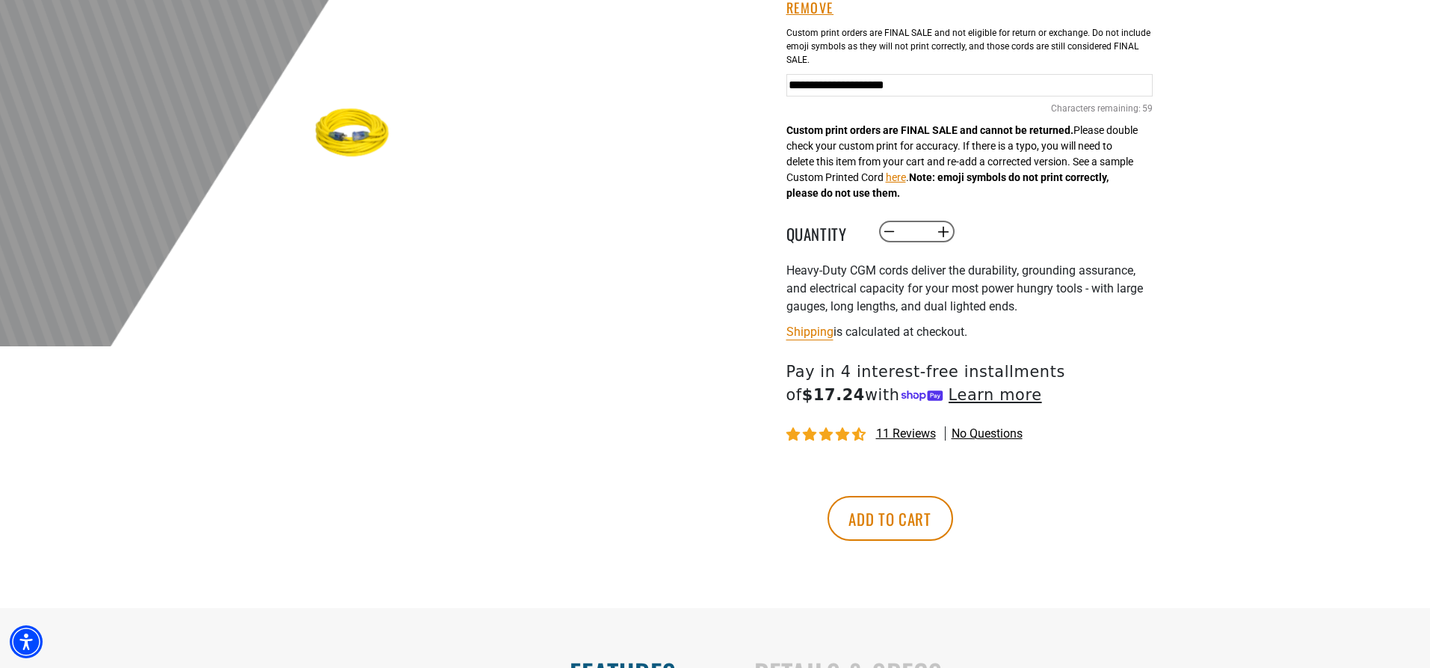
scroll to position [523, 0]
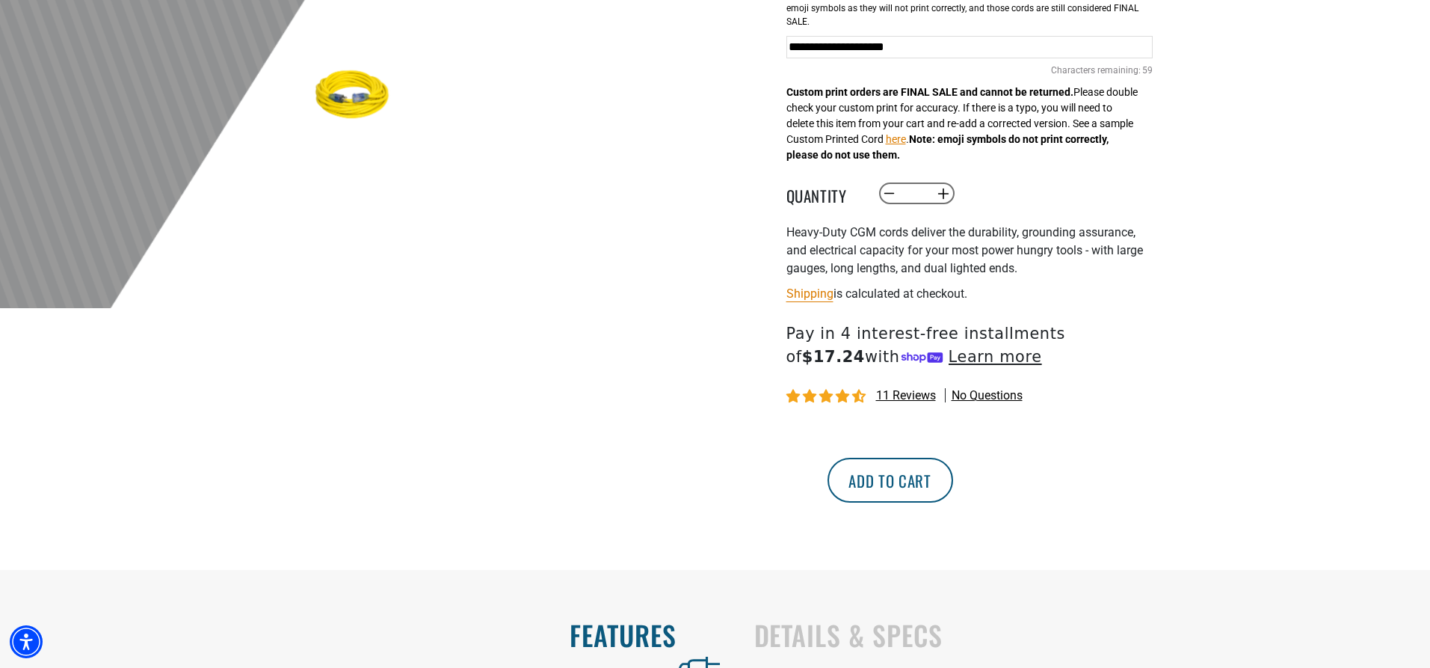
type input "**********"
click at [953, 487] on button "Add to cart" at bounding box center [891, 480] width 126 height 45
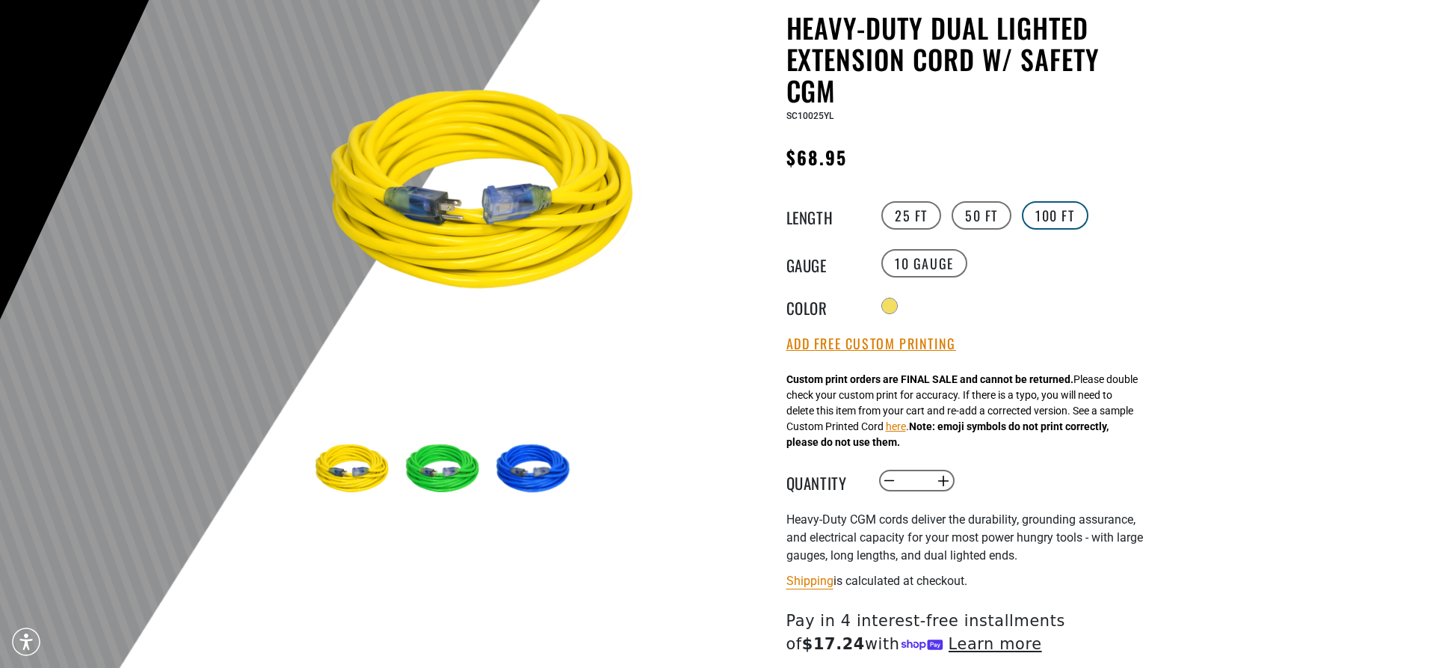
click at [1061, 213] on label "100 FT" at bounding box center [1055, 215] width 67 height 28
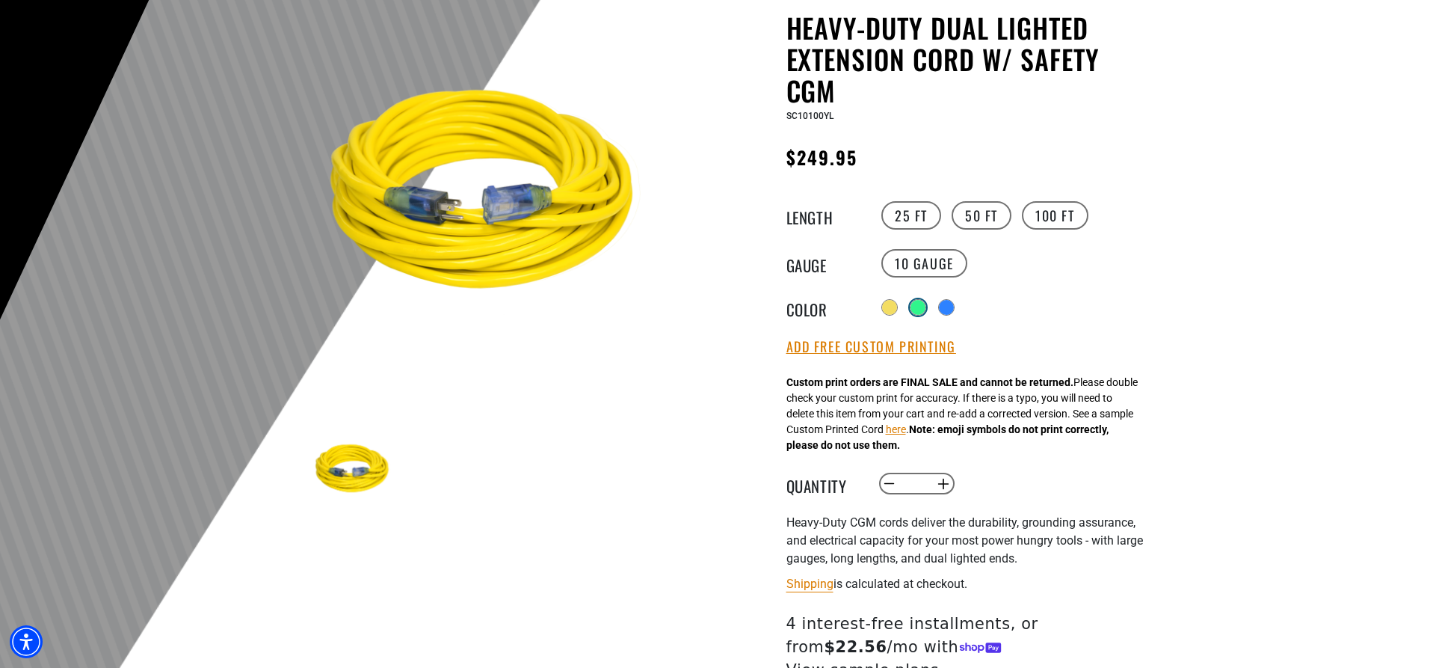
click at [922, 308] on div at bounding box center [918, 307] width 15 height 15
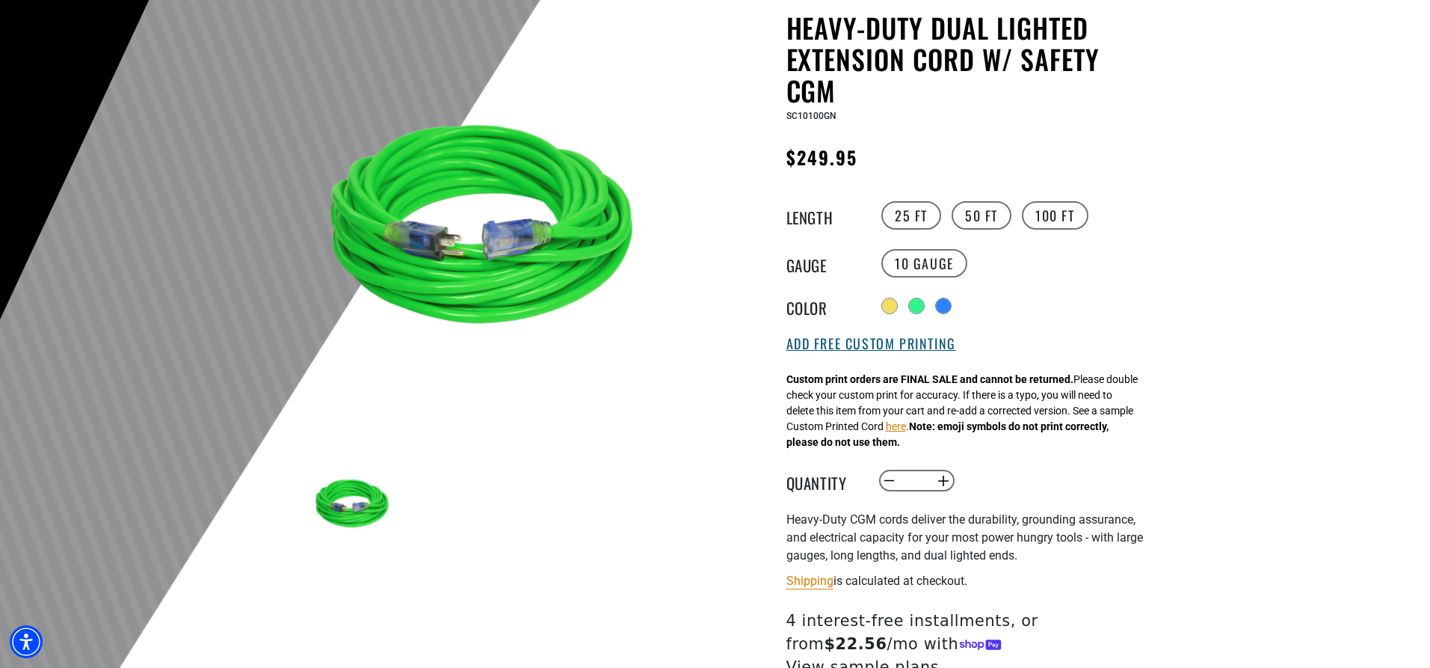
click at [890, 348] on button "Add Free Custom Printing" at bounding box center [871, 344] width 170 height 16
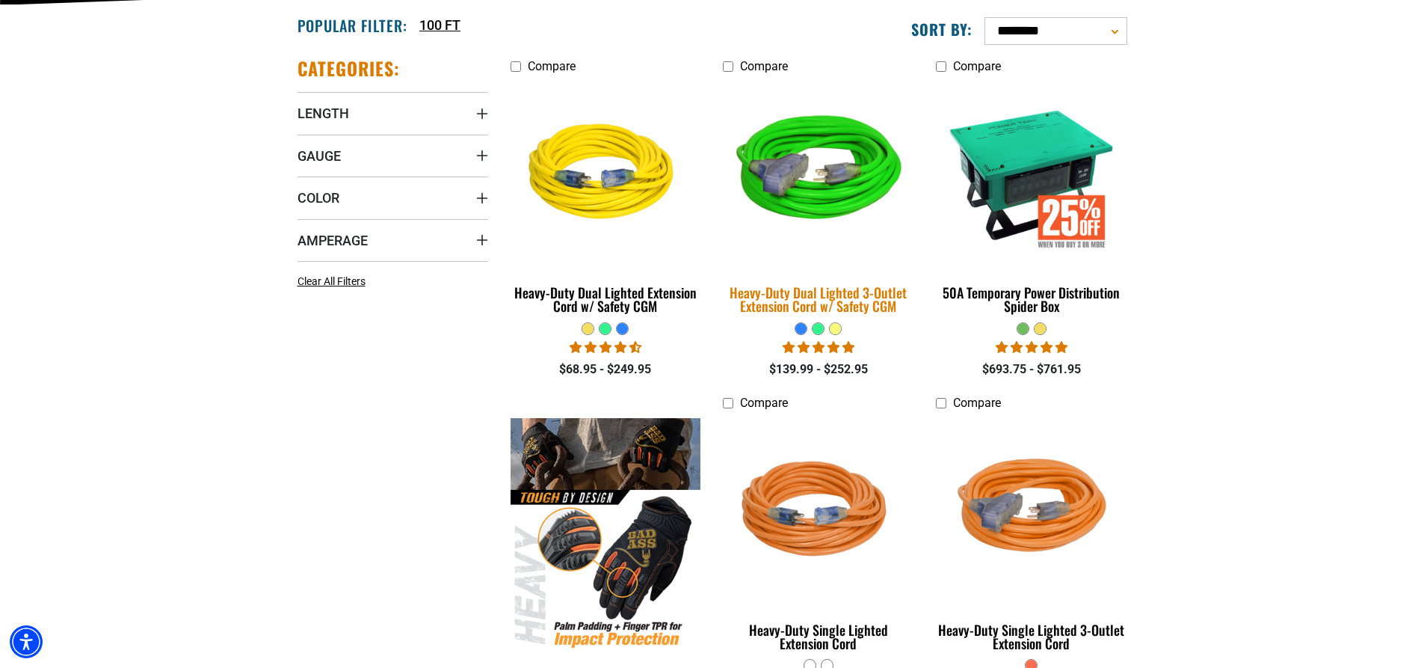
click at [843, 301] on div "Heavy-Duty Dual Lighted 3-Outlet Extension Cord w/ Safety CGM" at bounding box center [818, 299] width 191 height 27
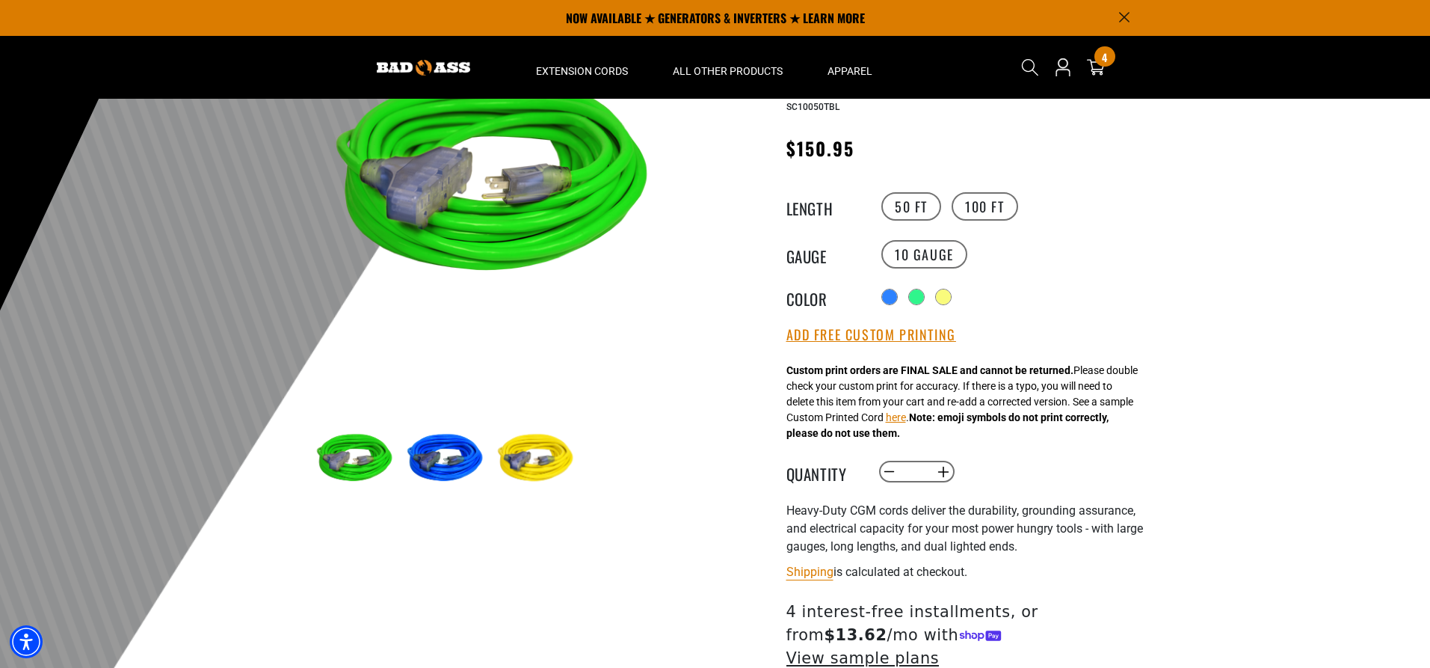
scroll to position [150, 0]
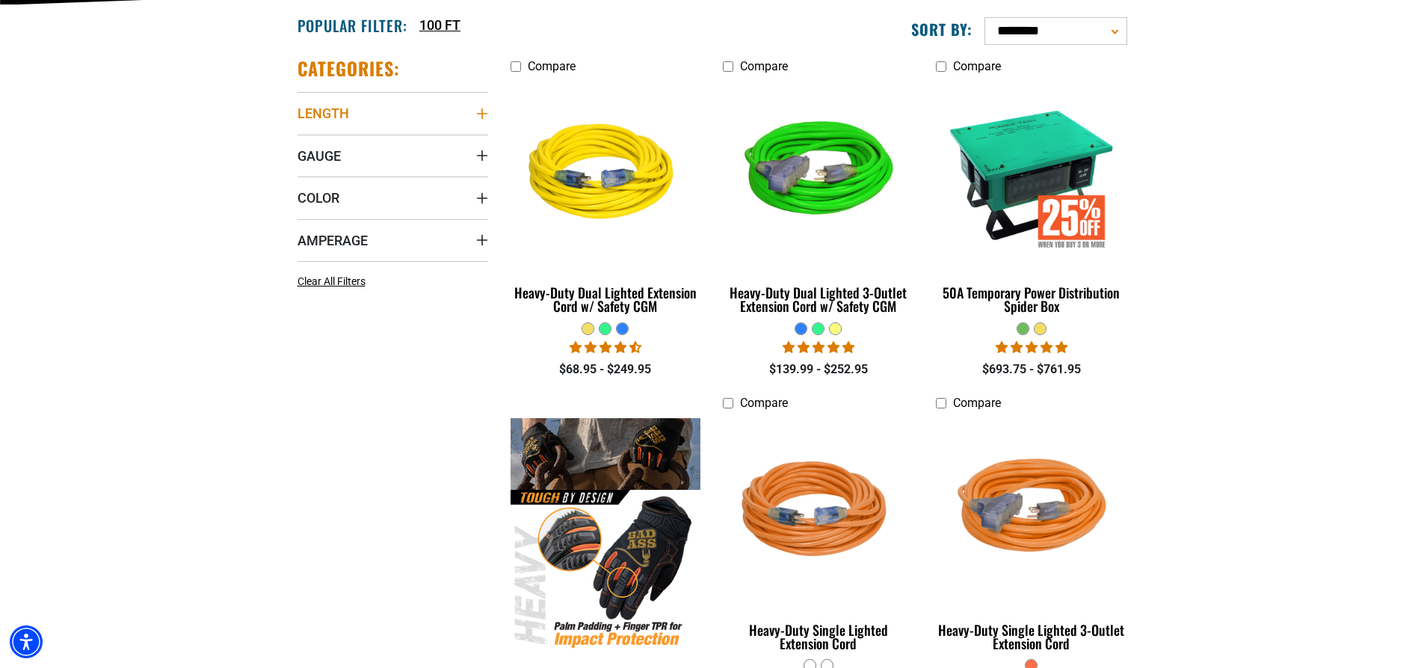
click at [477, 113] on icon "Length" at bounding box center [482, 114] width 12 height 12
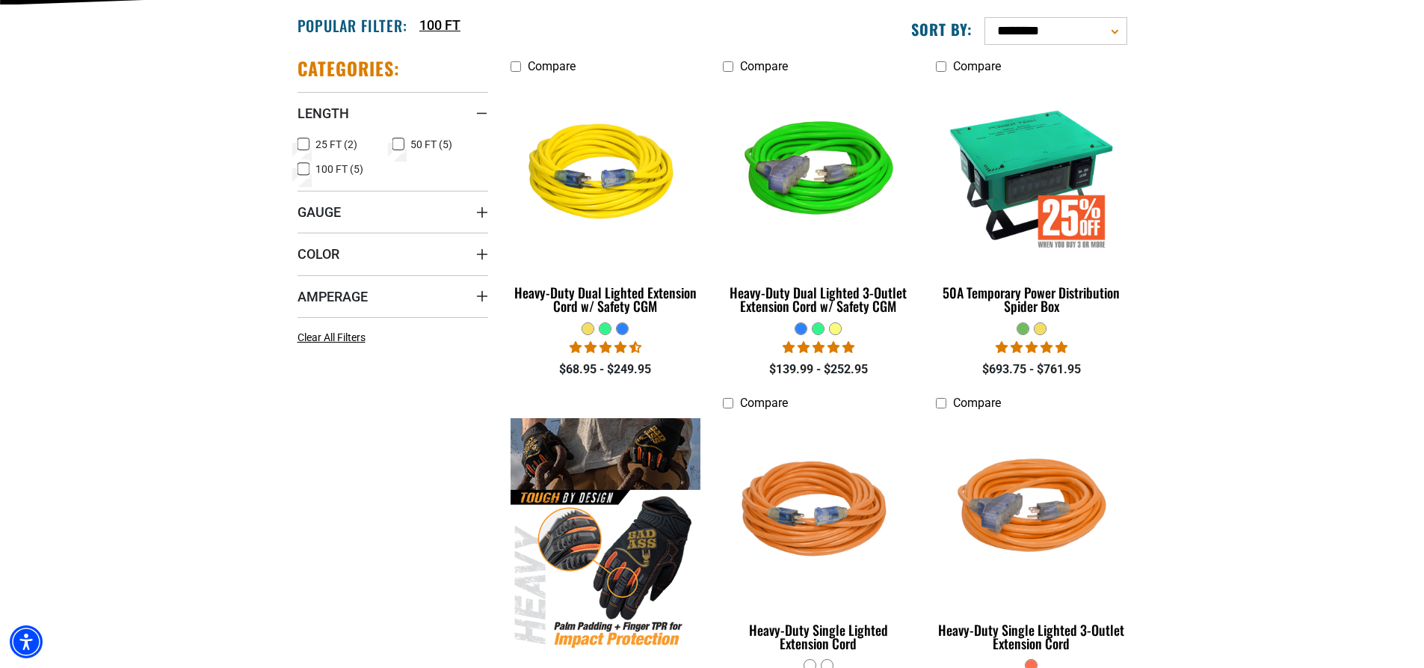
click at [302, 143] on icon at bounding box center [304, 144] width 12 height 19
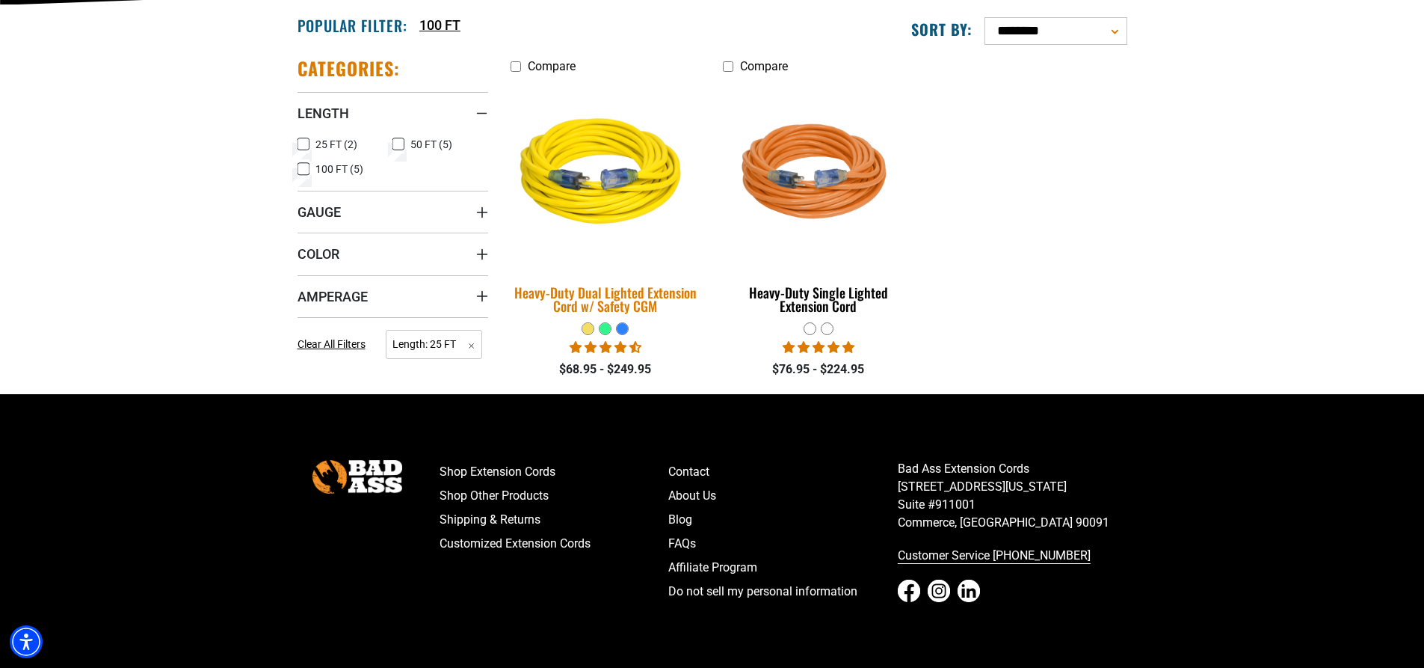
click at [626, 293] on div "Heavy-Duty Dual Lighted Extension Cord w/ Safety CGM" at bounding box center [606, 299] width 191 height 27
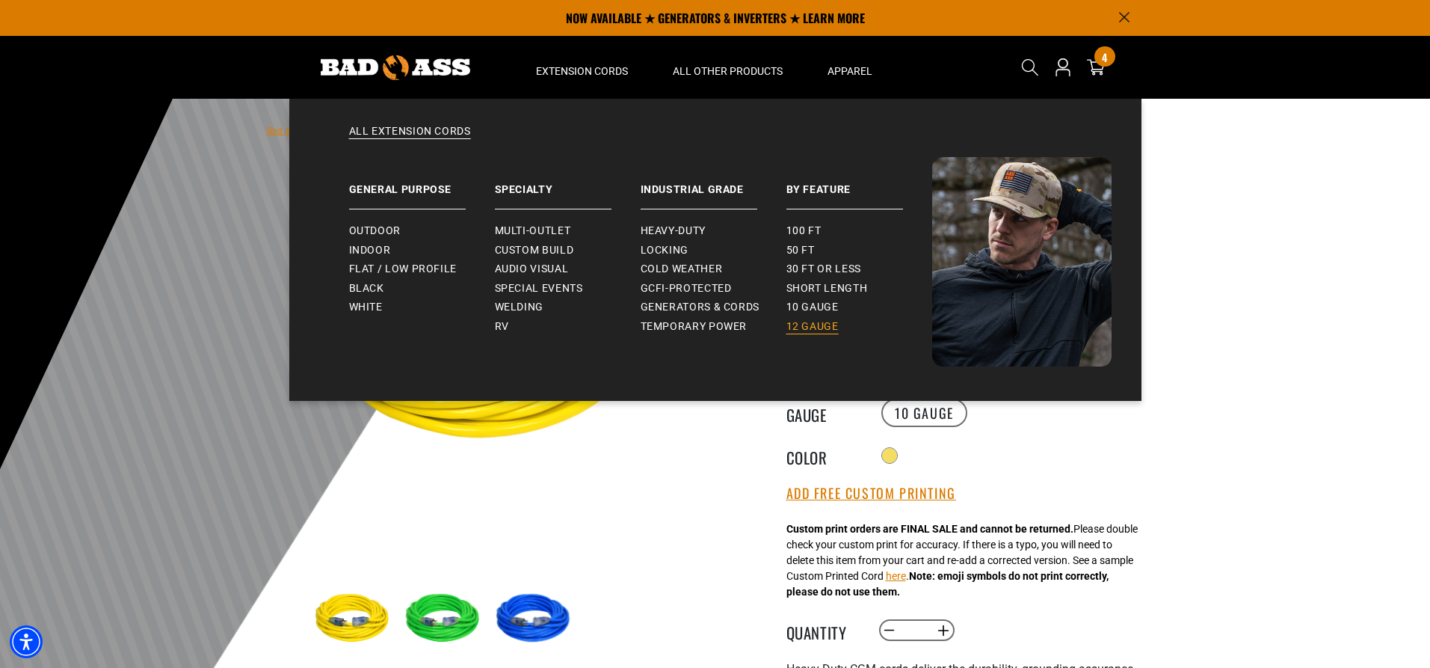
click at [816, 324] on span "12 gauge" at bounding box center [812, 326] width 52 height 13
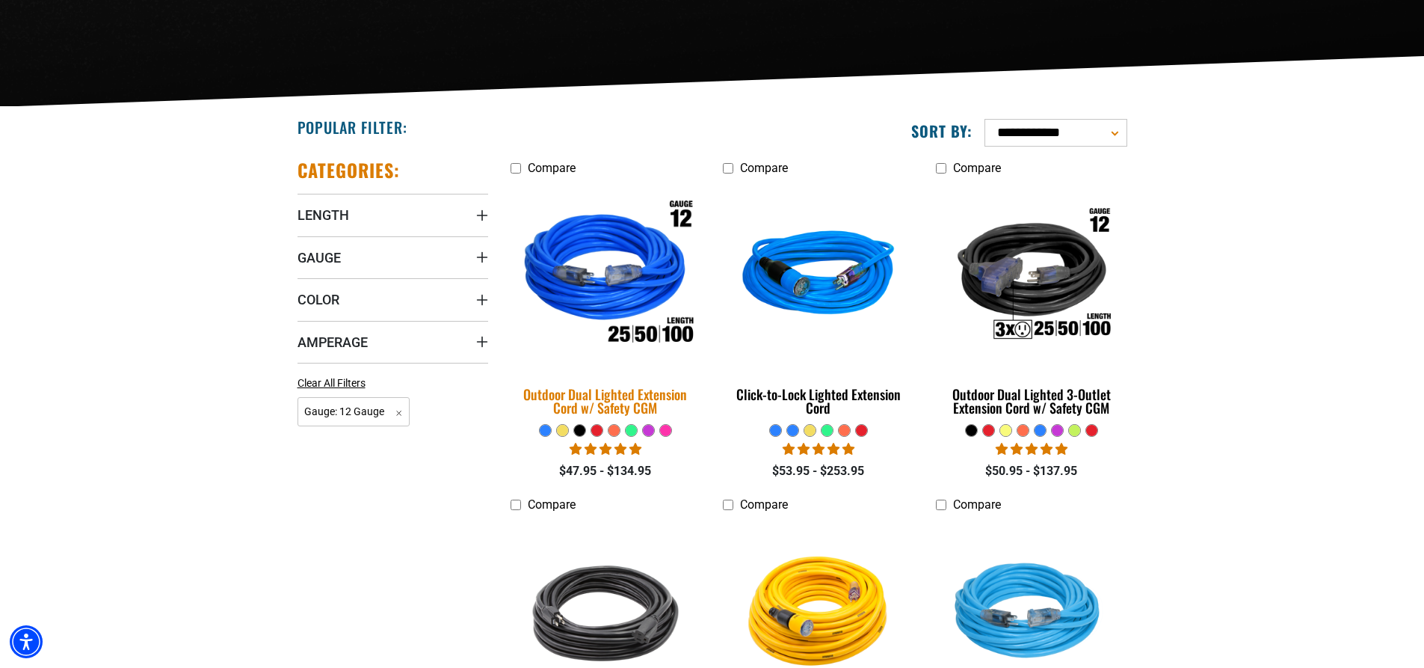
scroll to position [299, 0]
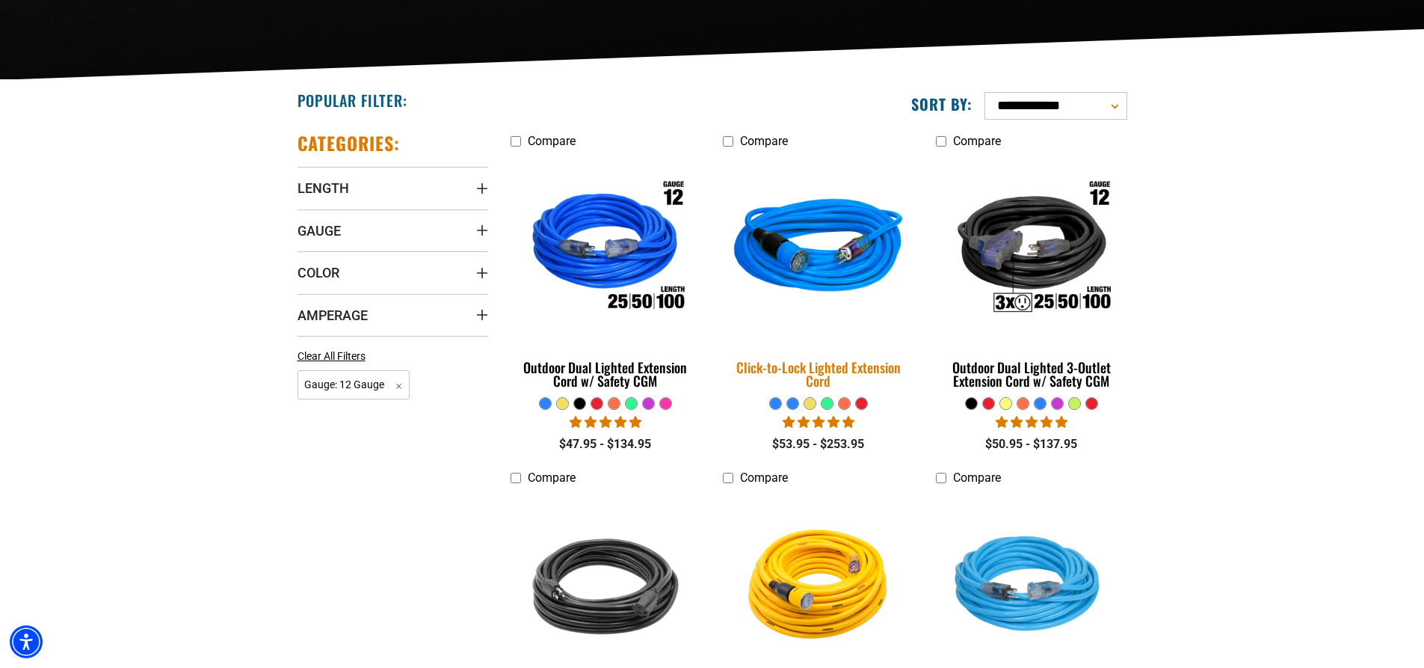
click at [843, 250] on img at bounding box center [818, 248] width 209 height 191
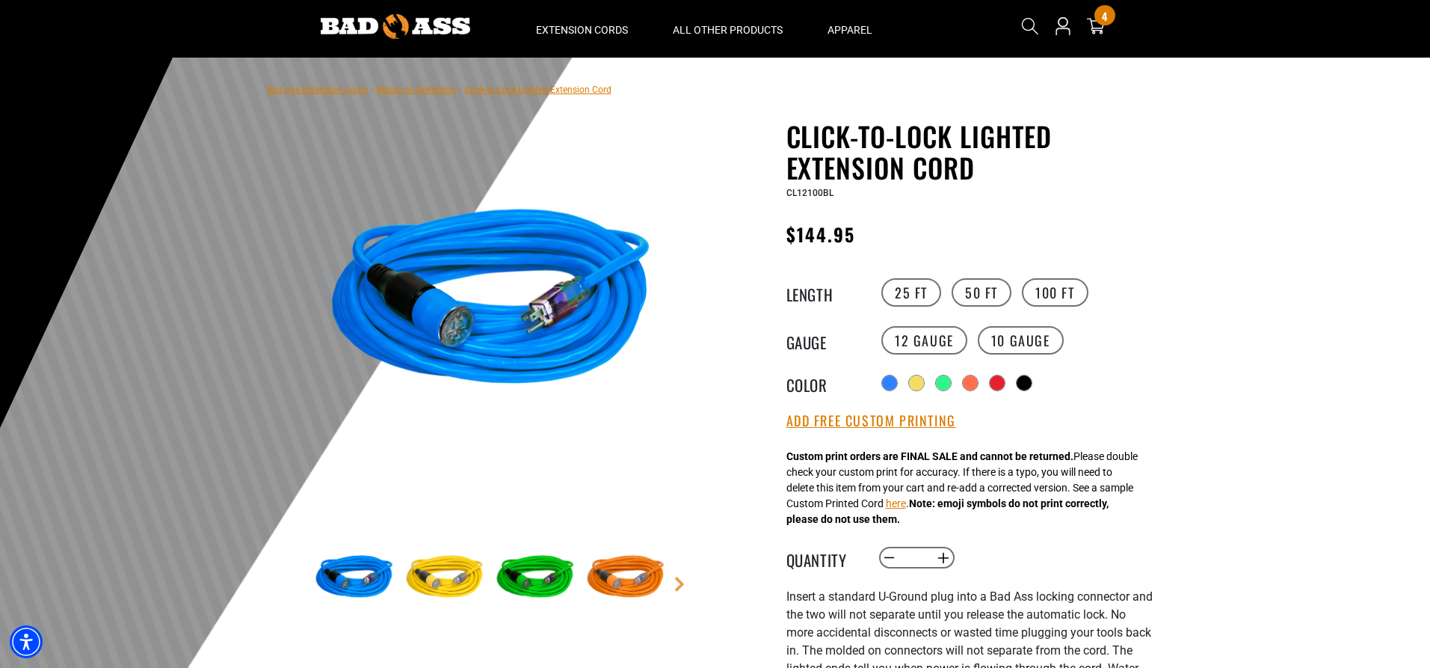
scroll to position [75, 0]
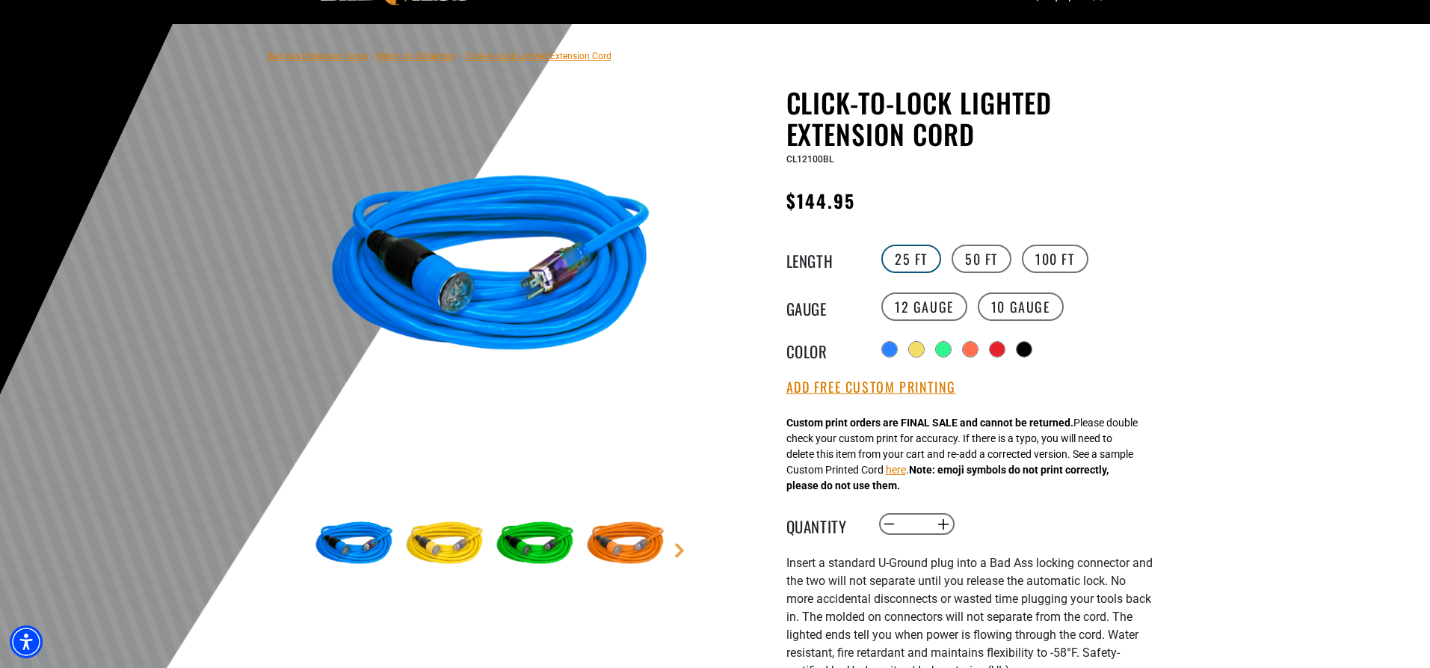
click at [901, 258] on label "25 FT" at bounding box center [911, 258] width 60 height 28
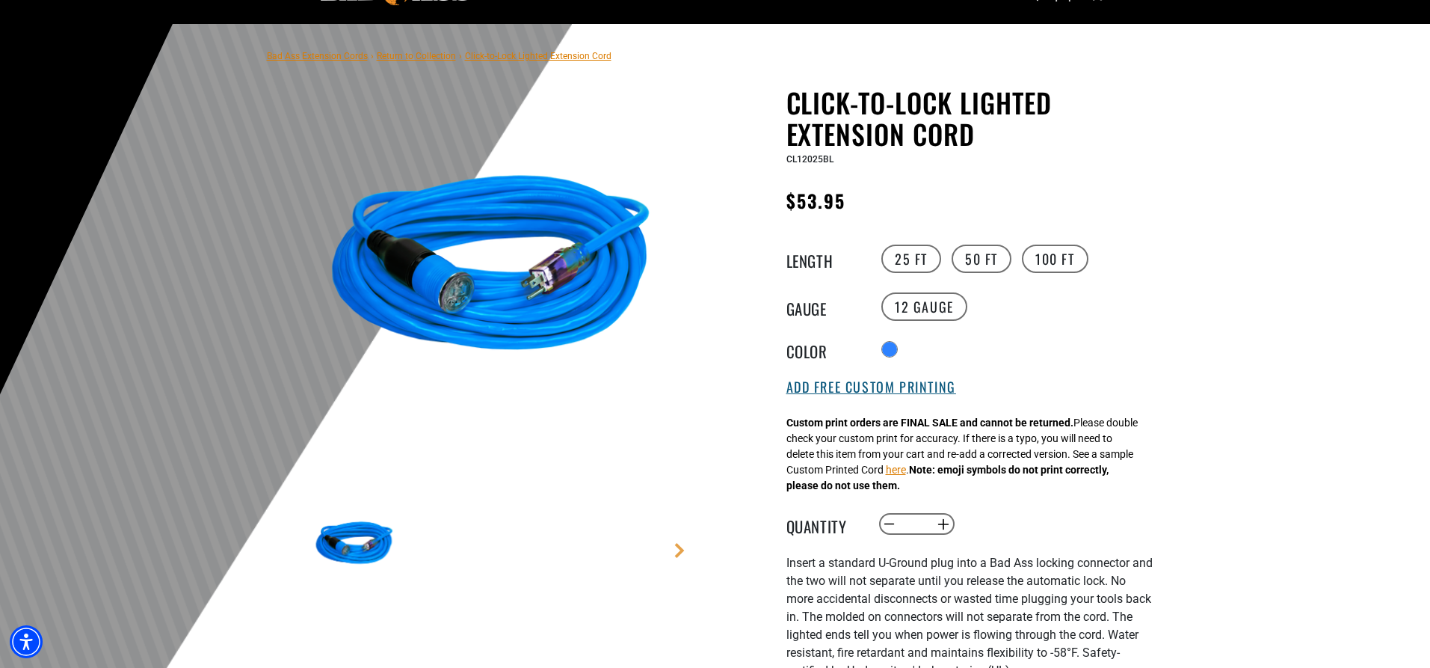
click at [865, 390] on button "Add Free Custom Printing" at bounding box center [871, 387] width 170 height 16
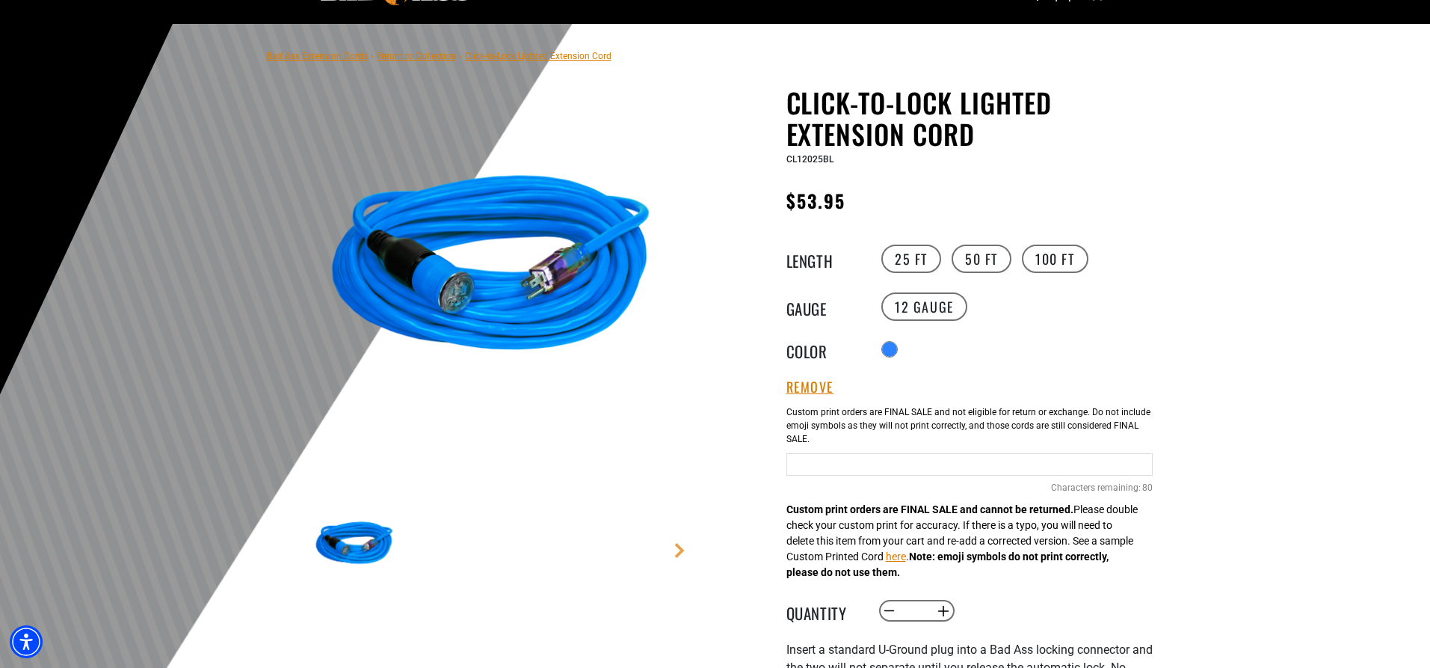
click at [830, 458] on input "Blue Cables" at bounding box center [969, 464] width 366 height 22
type input "**********"
click at [947, 612] on button "Increase quantity for Click-to-Lock Lighted Extension Cord" at bounding box center [942, 610] width 23 height 25
type input "*"
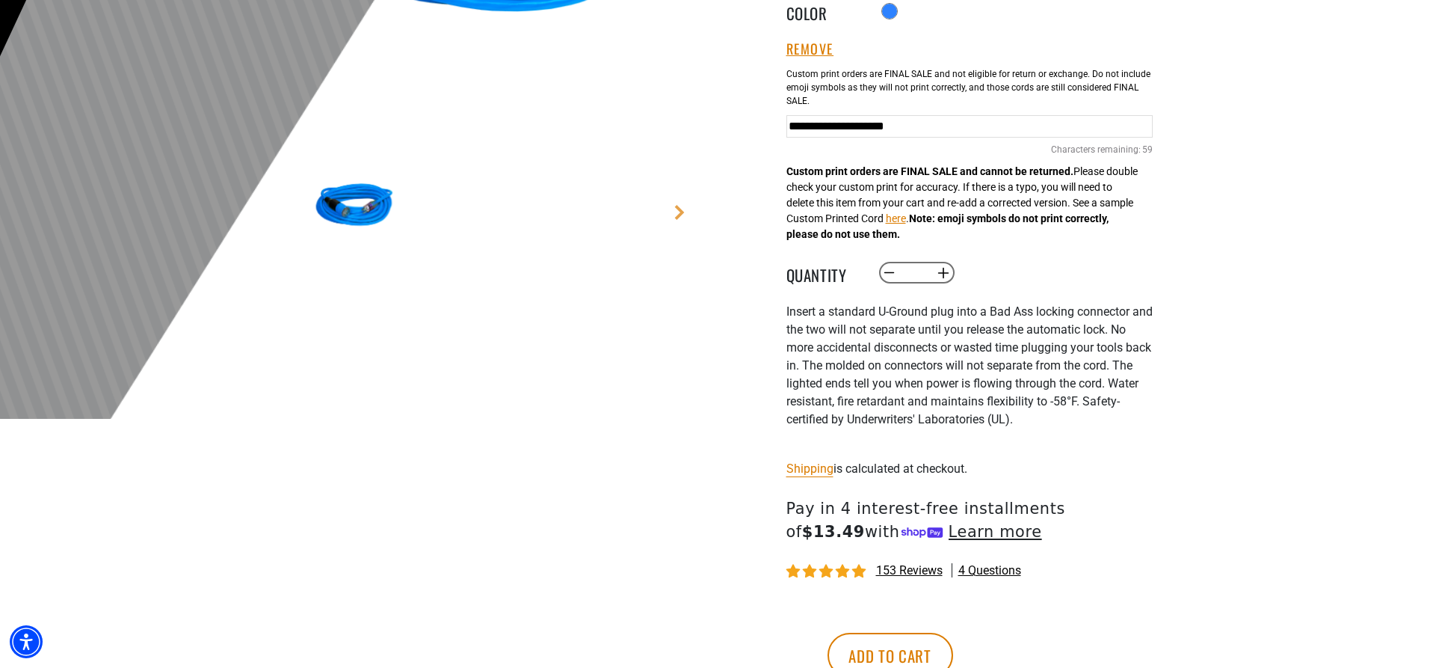
scroll to position [449, 0]
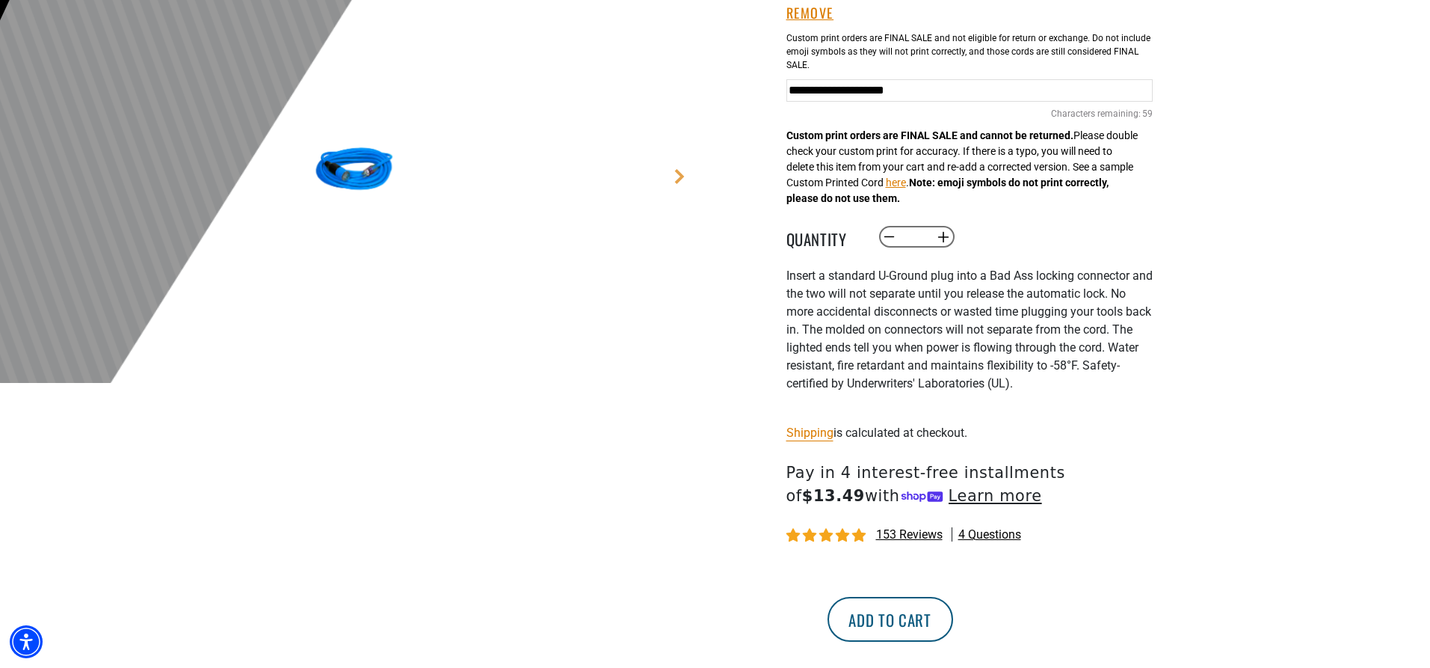
click at [953, 623] on button "Add to cart" at bounding box center [891, 619] width 126 height 45
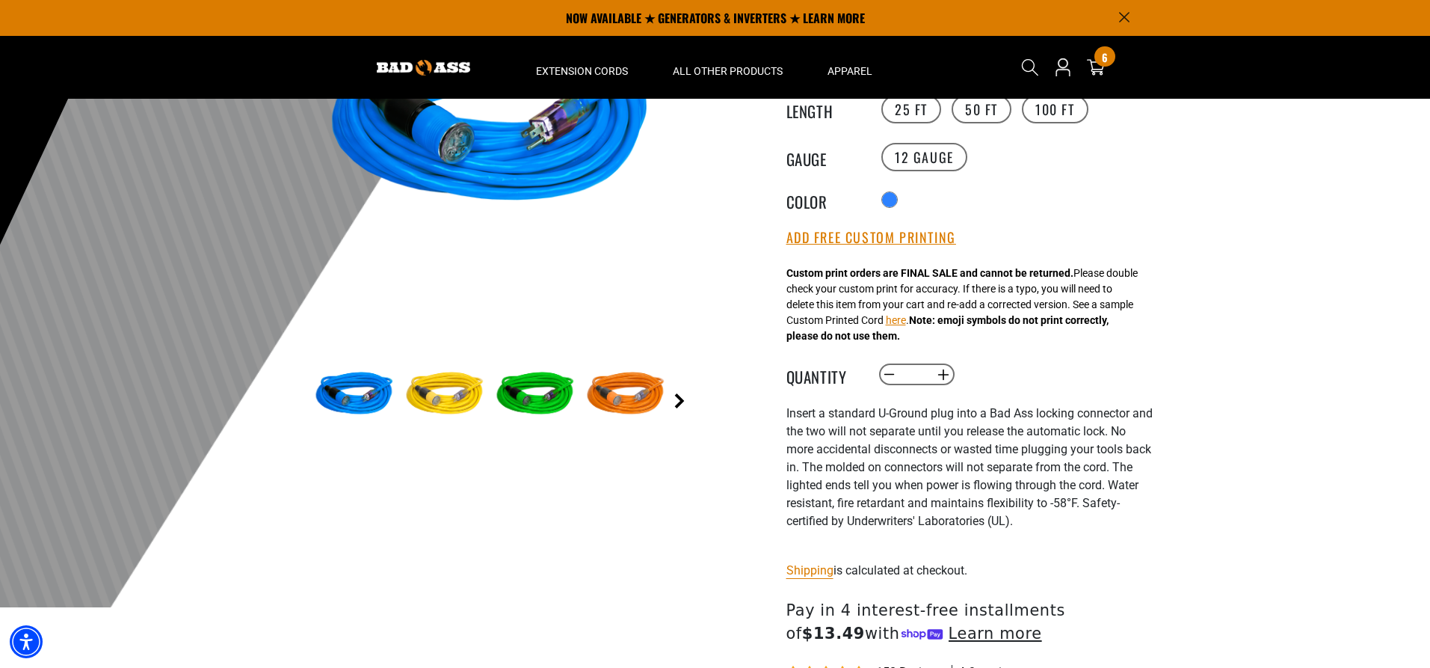
click at [679, 405] on link "Next" at bounding box center [679, 400] width 15 height 15
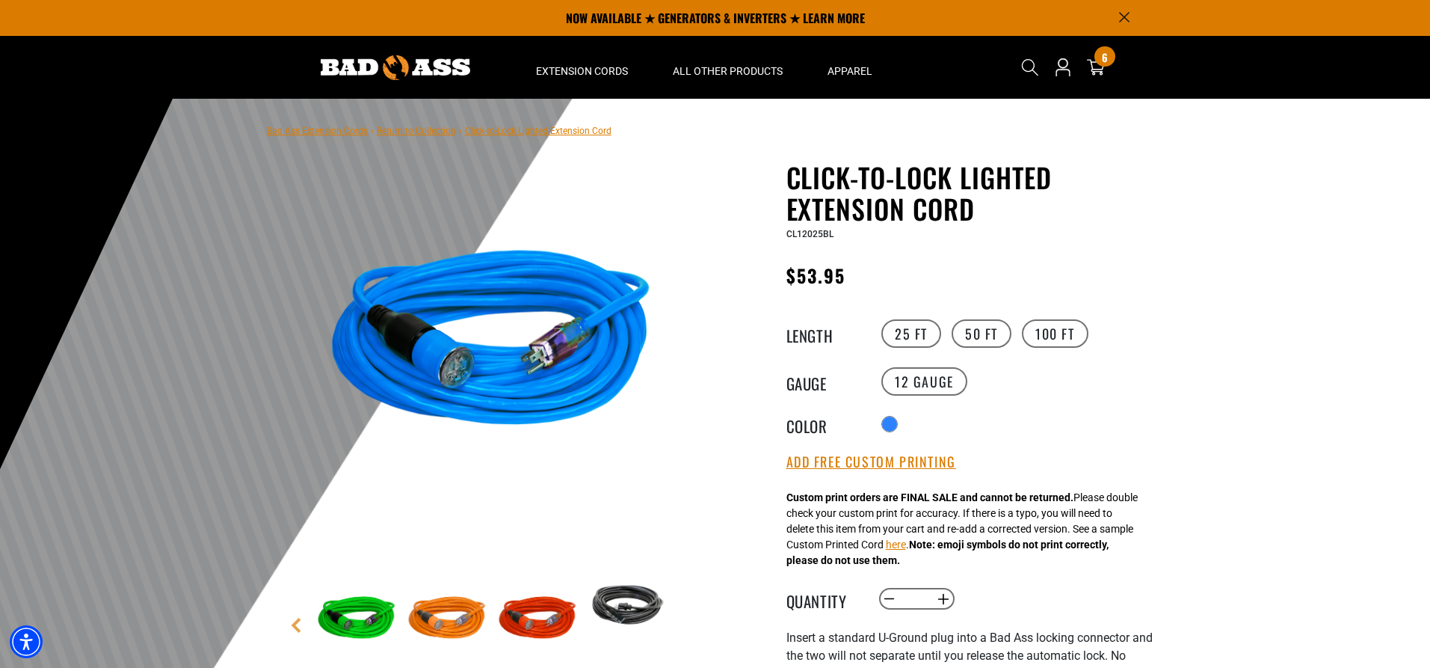
click at [417, 128] on link "Return to Collection" at bounding box center [416, 131] width 79 height 10
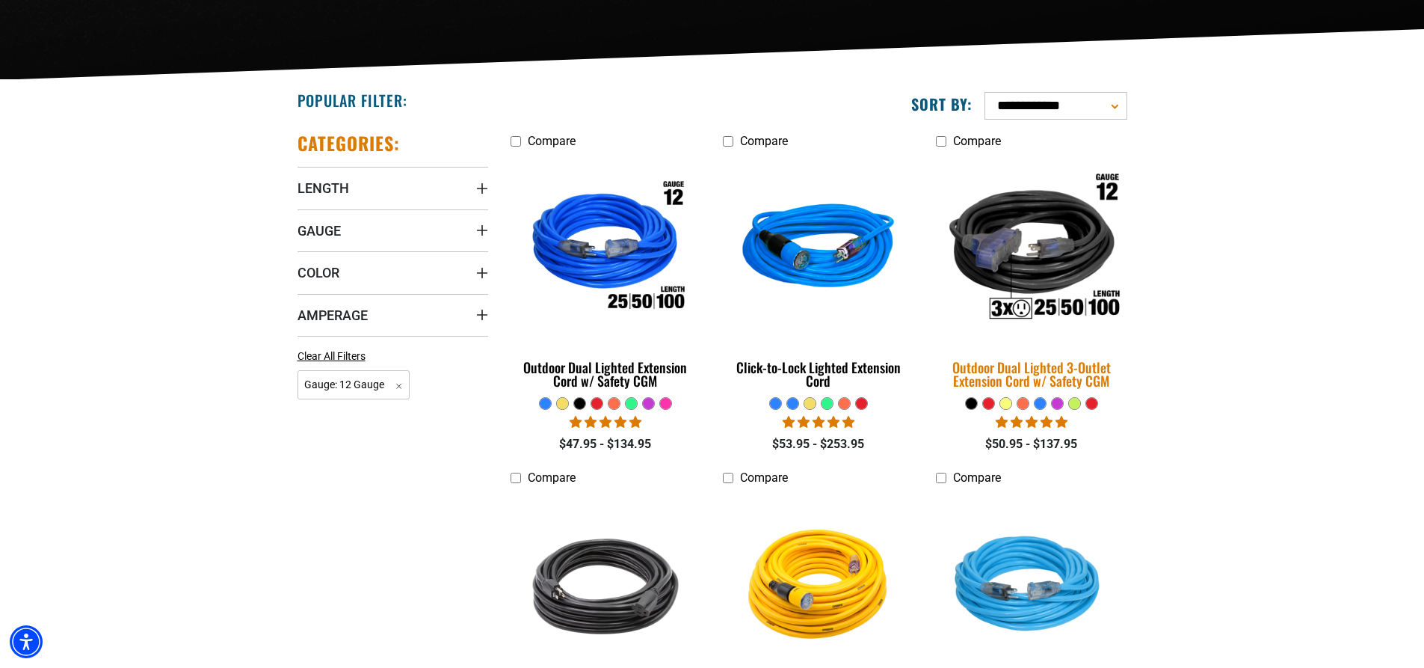
click at [1035, 250] on img at bounding box center [1031, 248] width 209 height 191
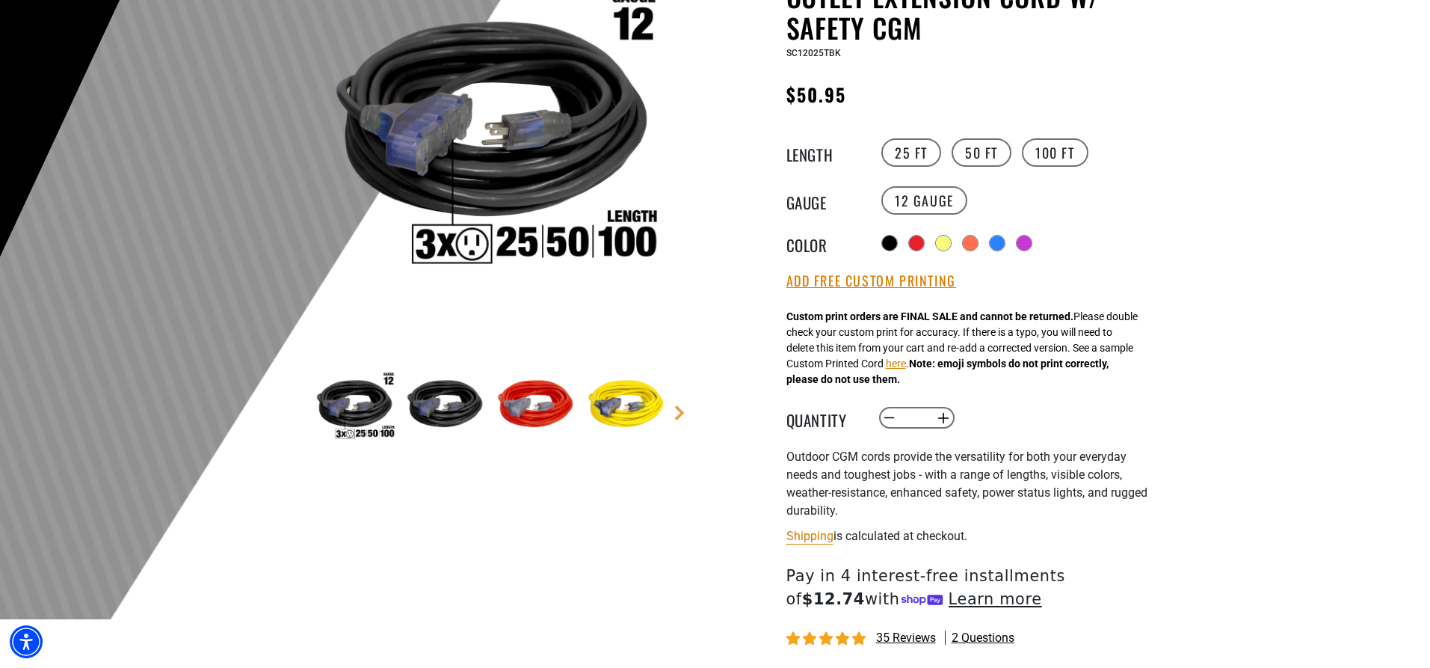
scroll to position [224, 0]
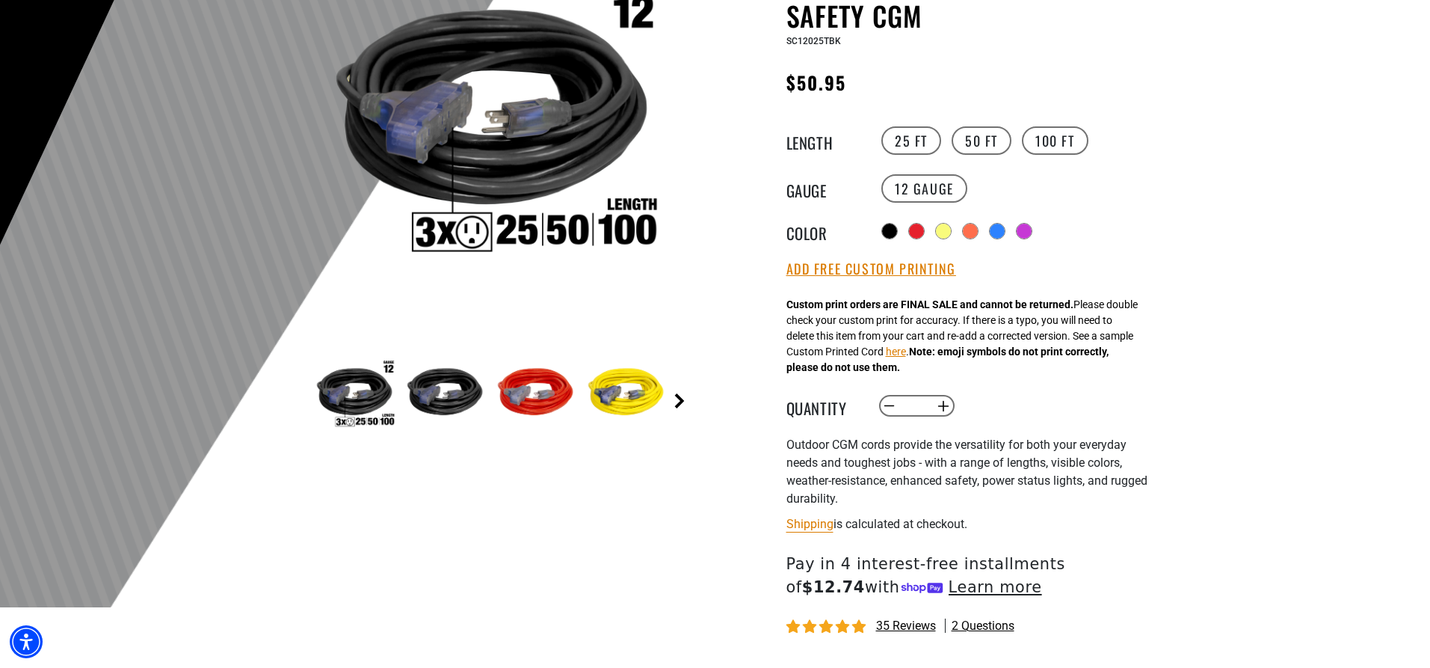
click at [679, 398] on link "Next" at bounding box center [679, 400] width 15 height 15
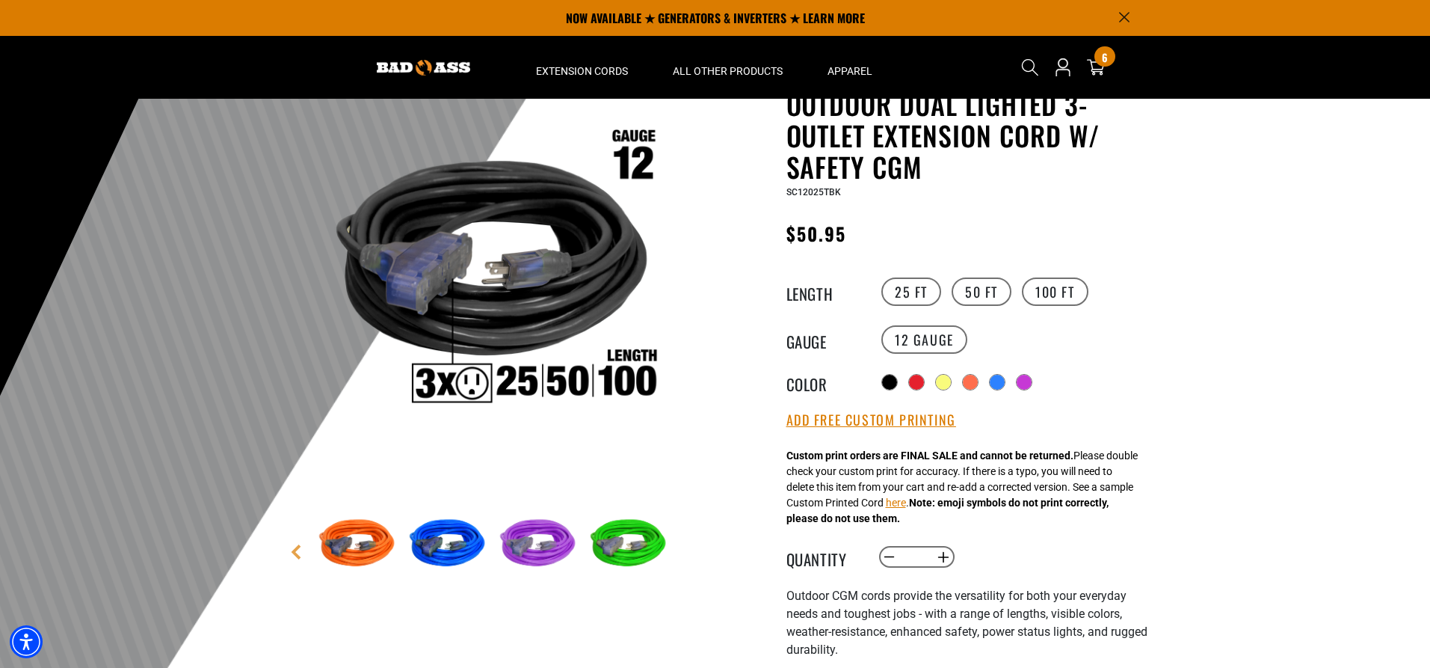
scroll to position [0, 0]
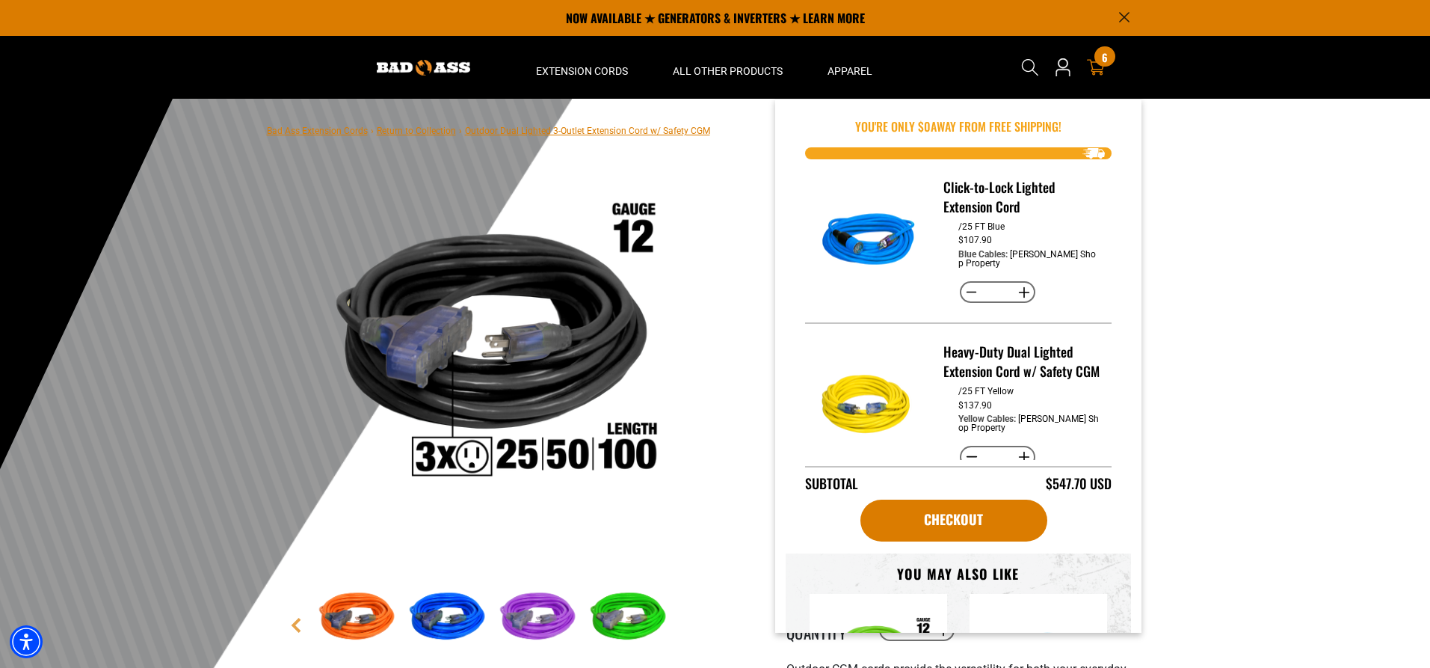
click at [1100, 62] on div "6 6 items" at bounding box center [1104, 56] width 20 height 20
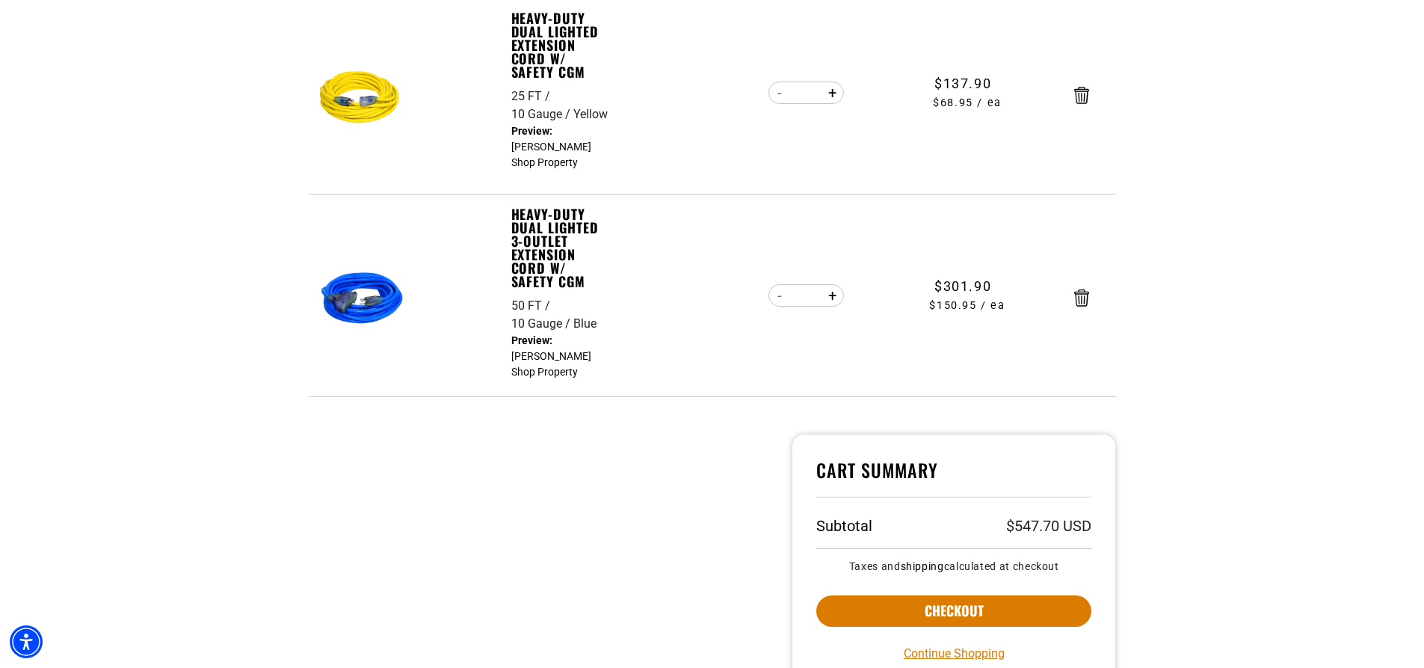
scroll to position [598, 0]
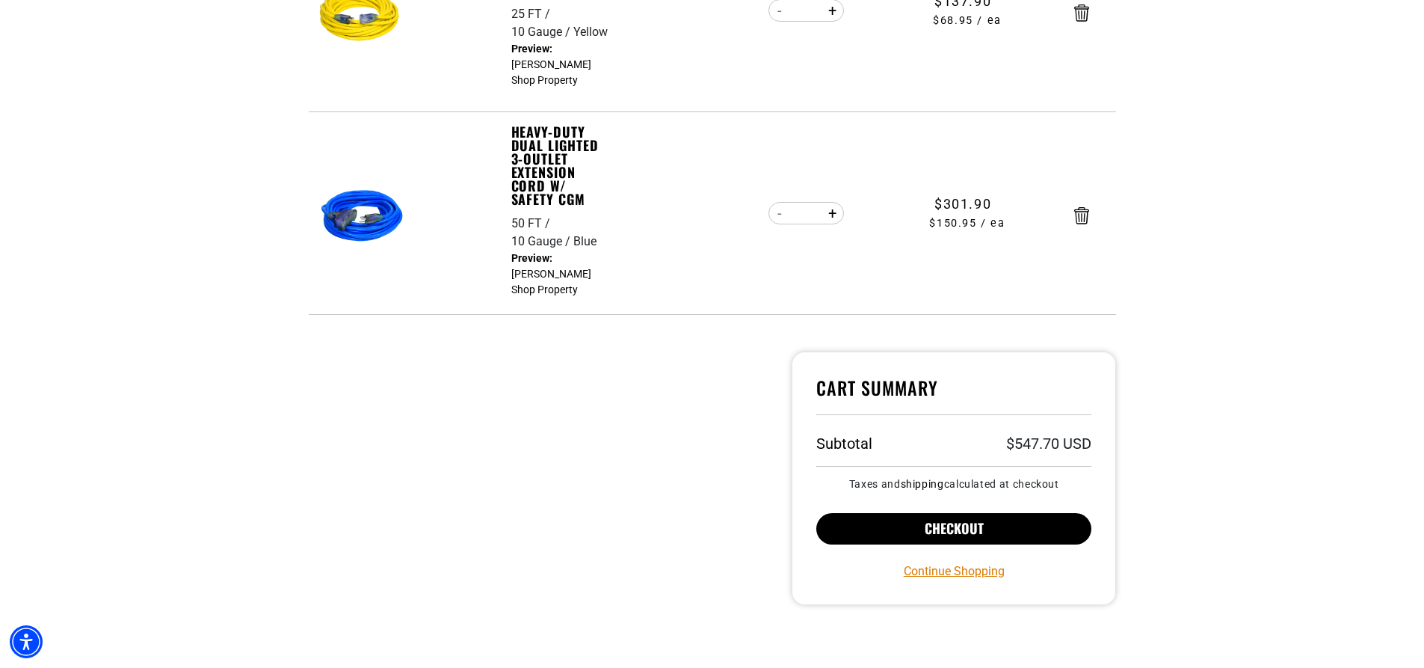
click at [881, 525] on button "Checkout" at bounding box center [954, 528] width 276 height 31
